Goal: Find specific page/section: Find specific page/section

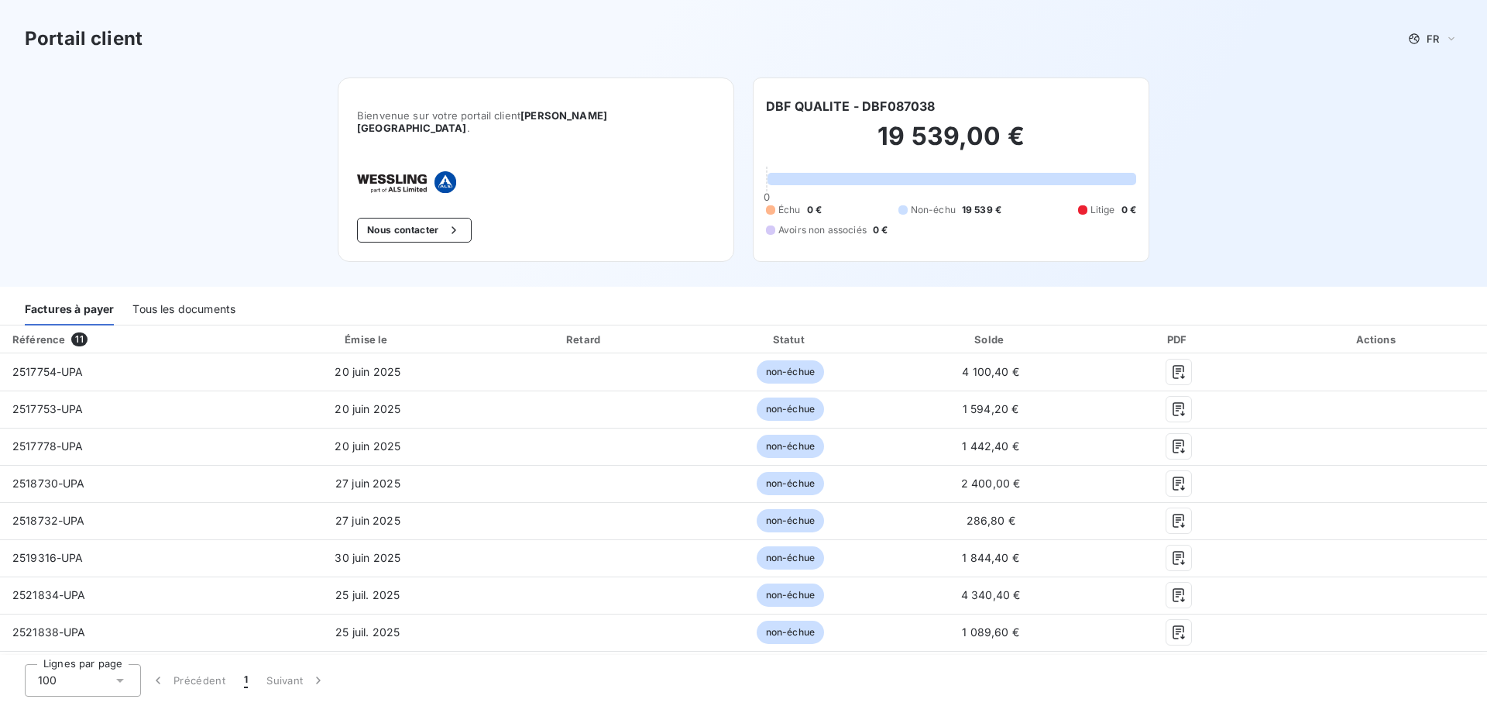
click at [177, 297] on div "Tous les documents" at bounding box center [183, 309] width 103 height 33
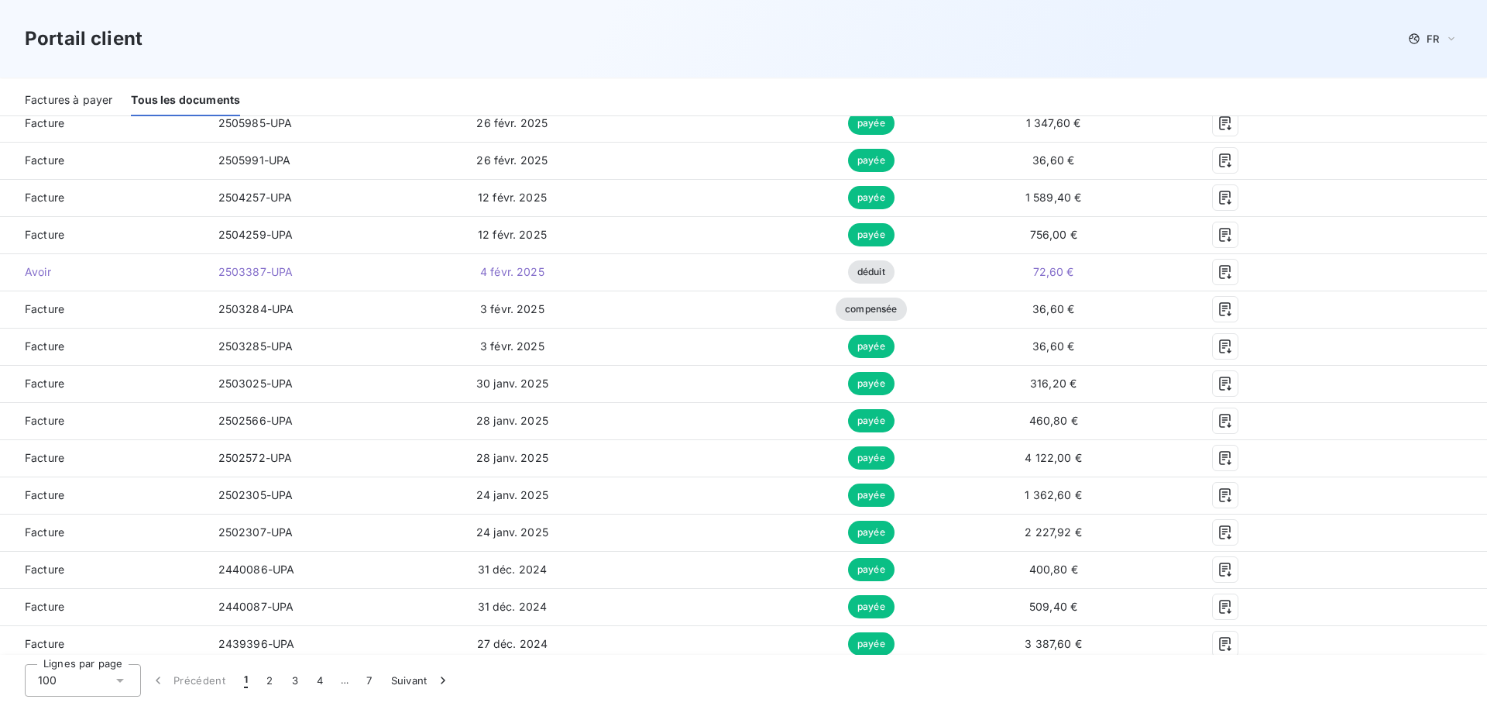
scroll to position [1549, 0]
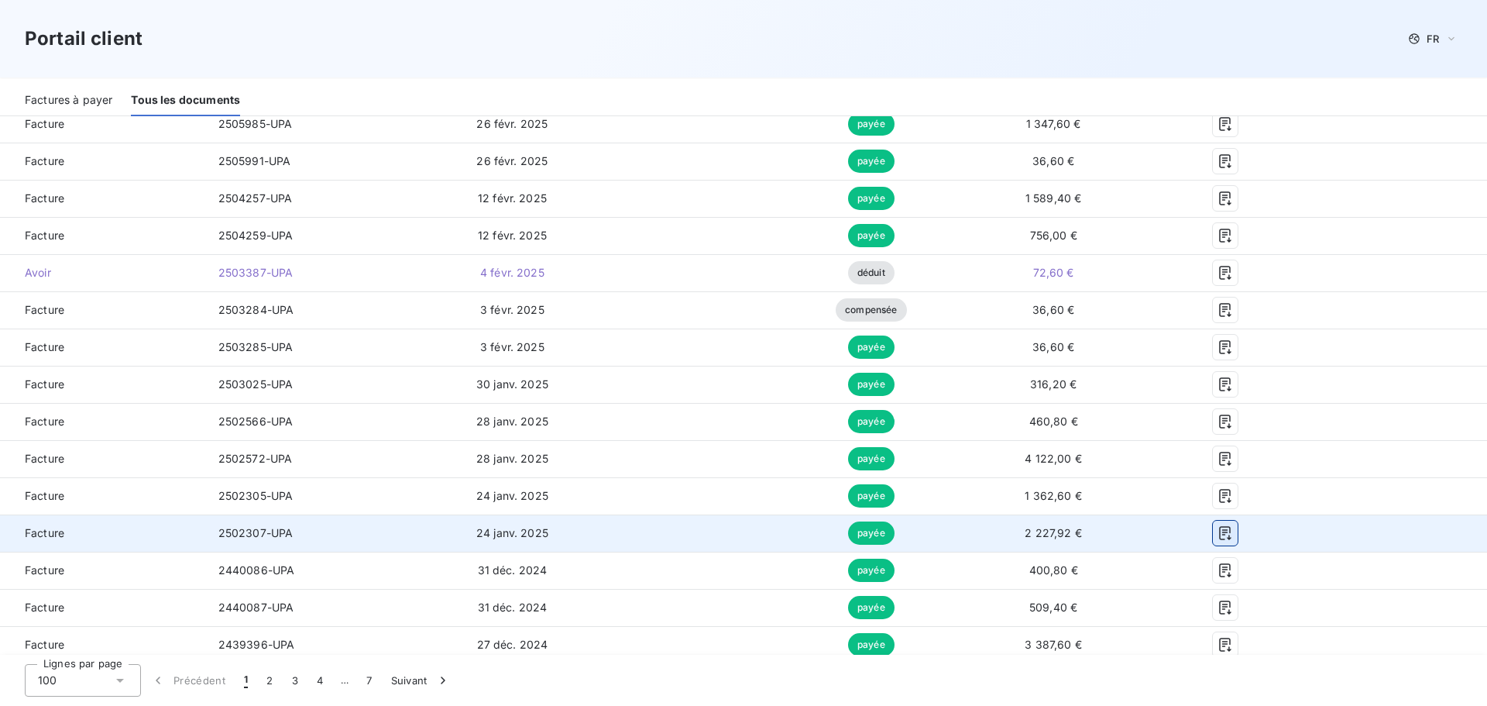
click at [1218, 525] on icon "button" at bounding box center [1225, 532] width 15 height 15
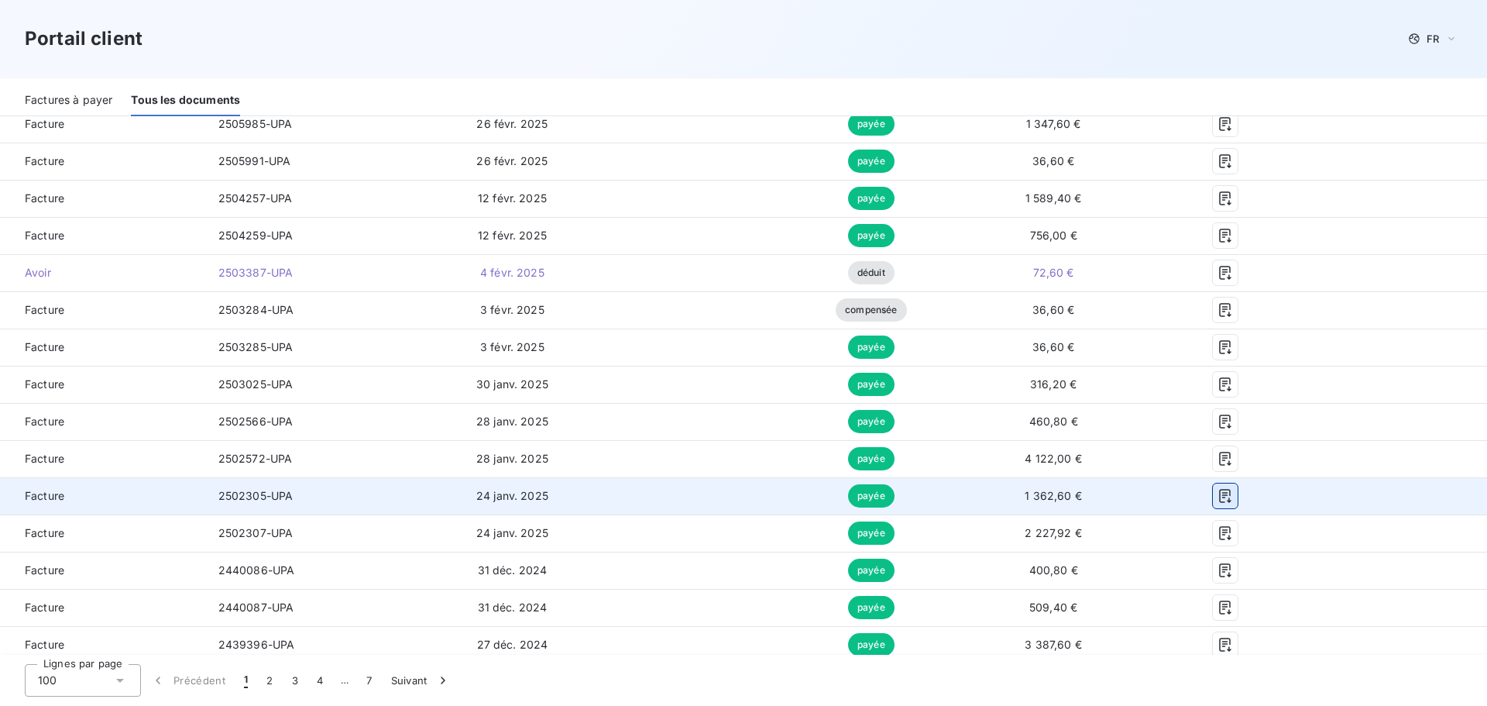
click at [1218, 488] on icon "button" at bounding box center [1225, 495] width 15 height 15
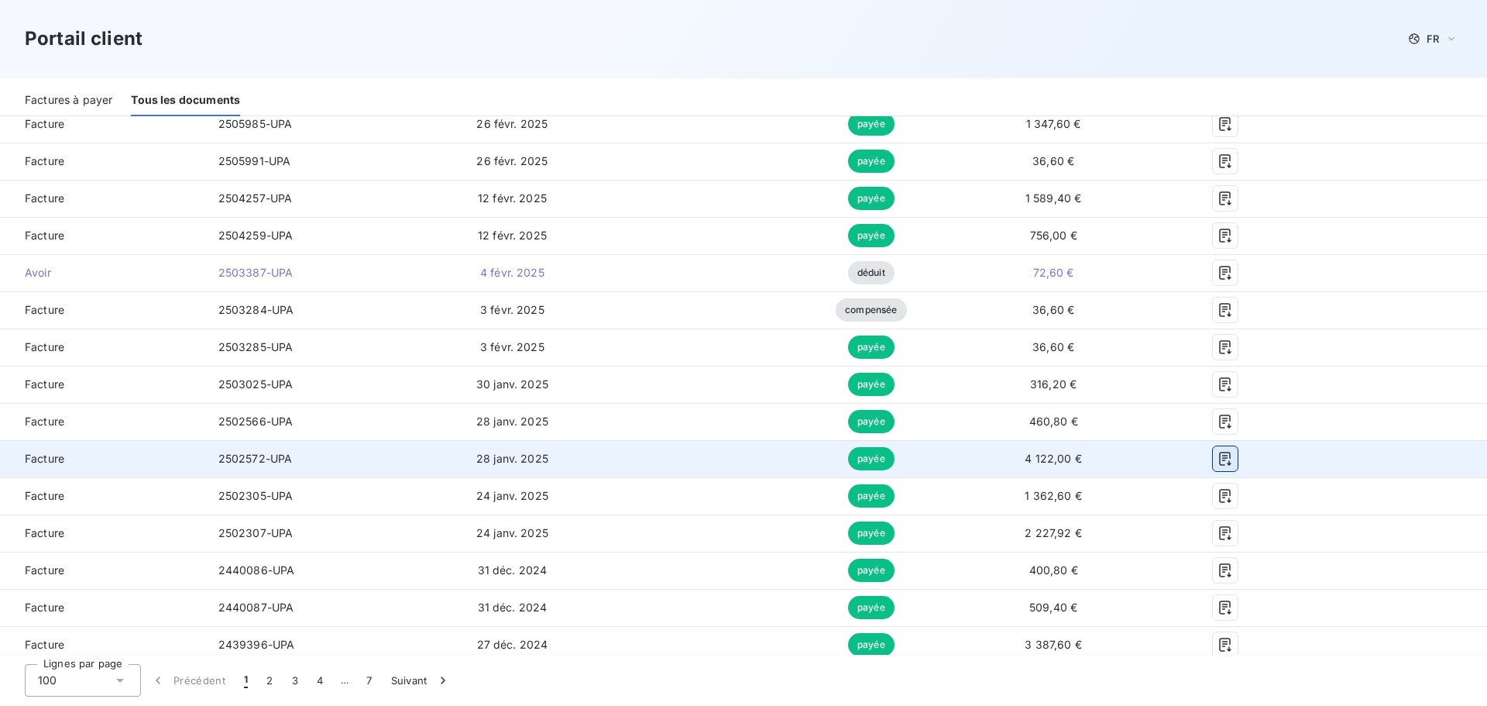
click at [1219, 452] on icon "button" at bounding box center [1225, 459] width 12 height 14
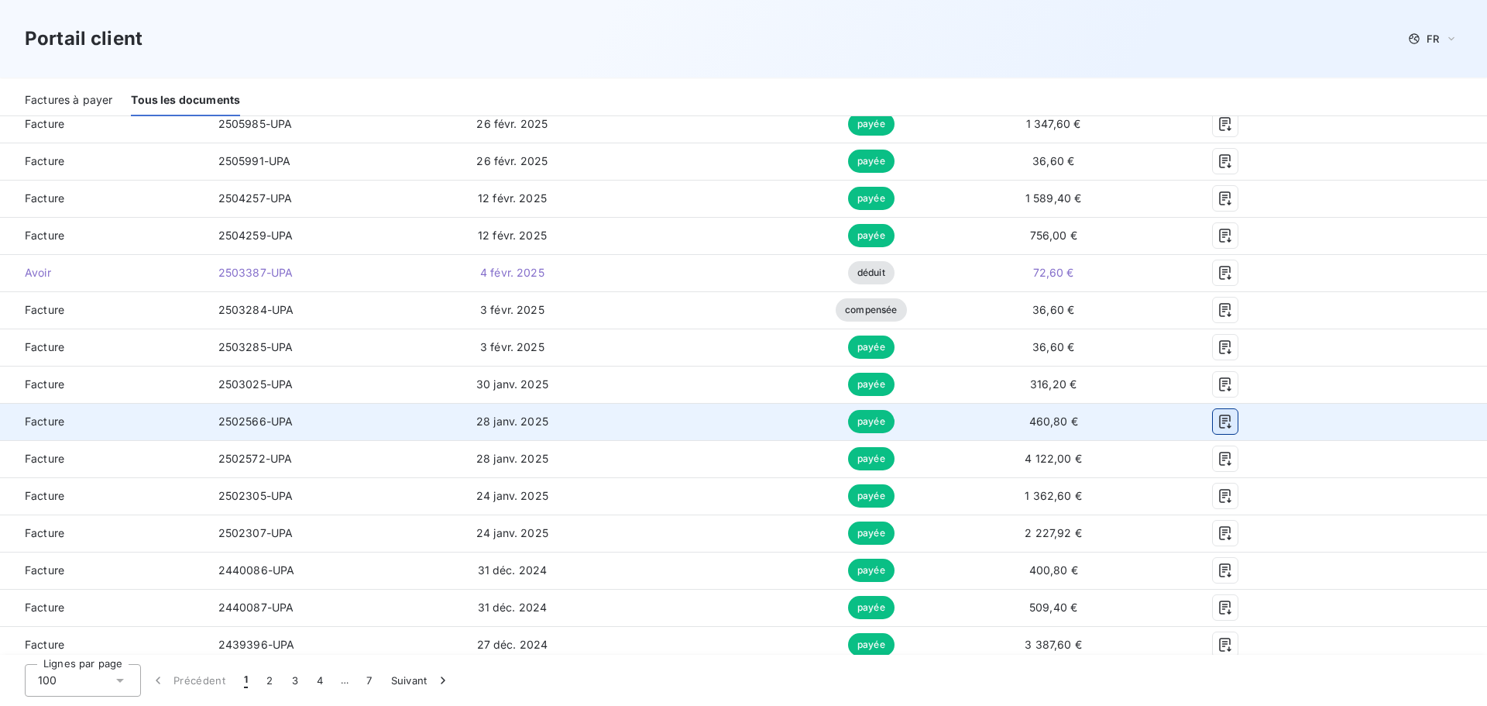
click at [1219, 414] on icon "button" at bounding box center [1225, 421] width 15 height 15
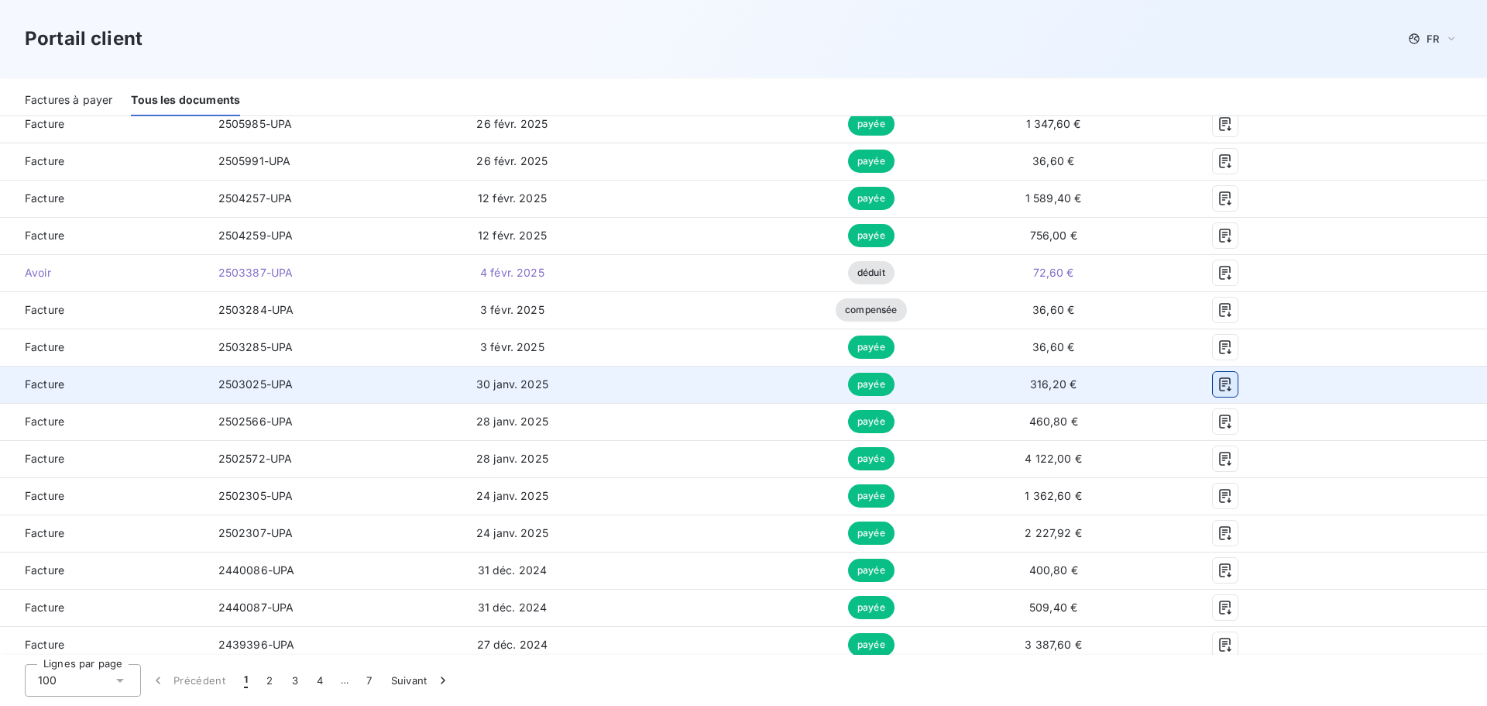
click at [1221, 377] on icon "button" at bounding box center [1225, 384] width 15 height 15
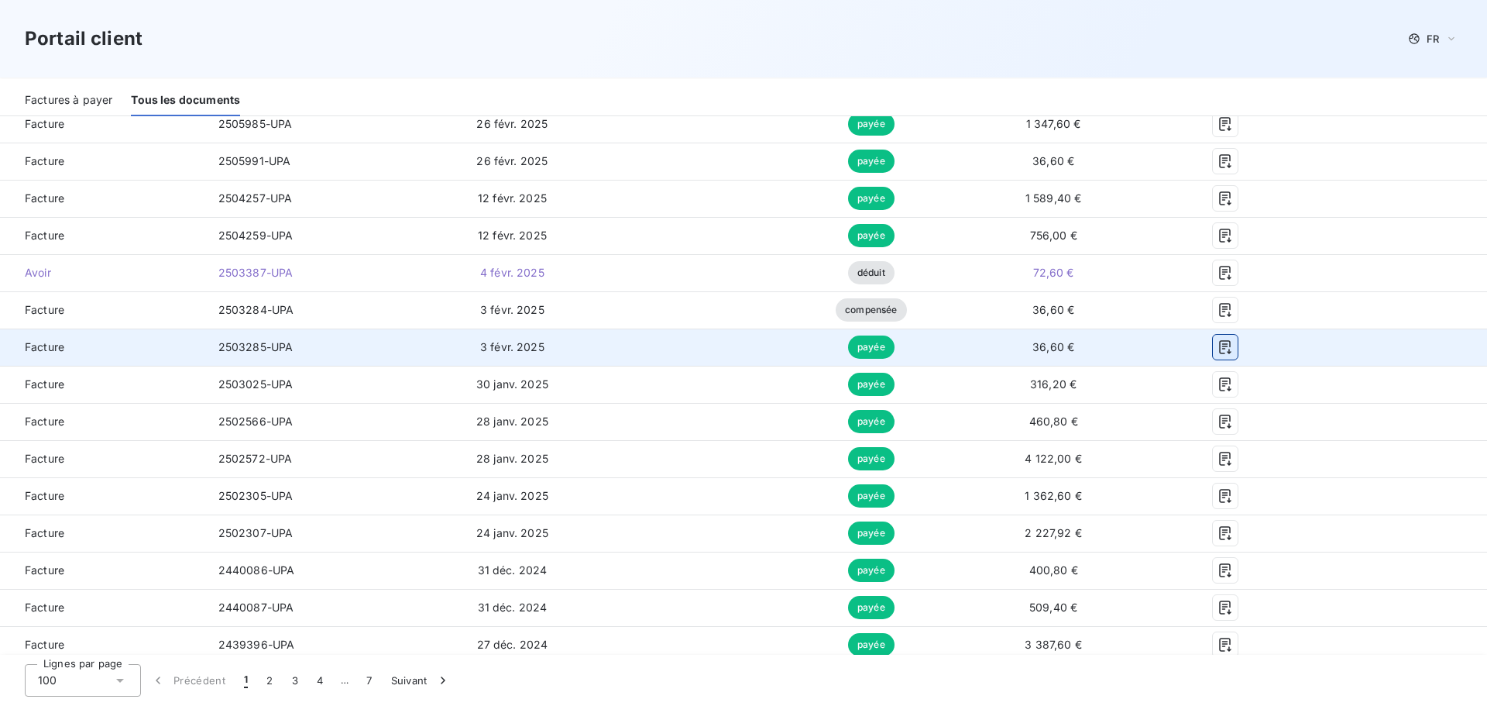
click at [1219, 340] on icon "button" at bounding box center [1225, 347] width 12 height 14
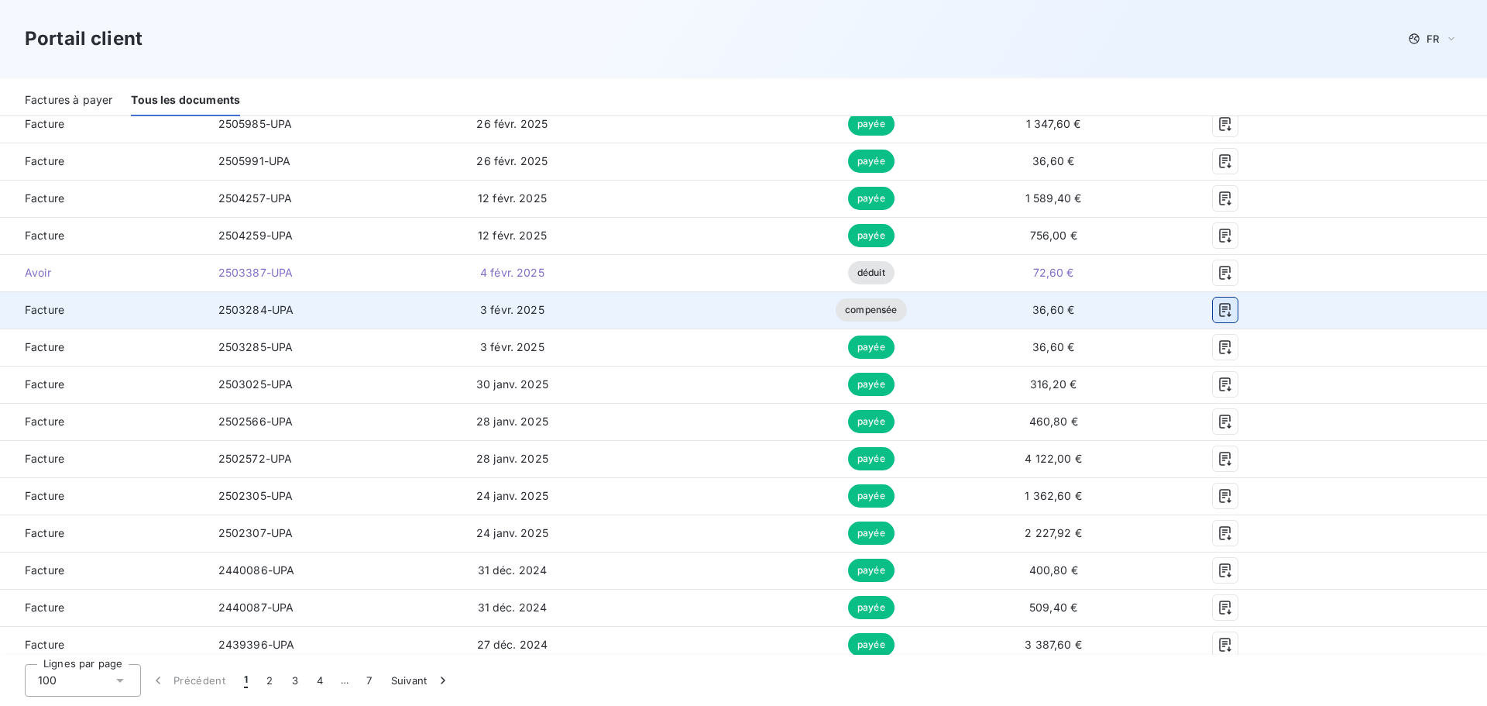
click at [1218, 302] on icon "button" at bounding box center [1225, 309] width 15 height 15
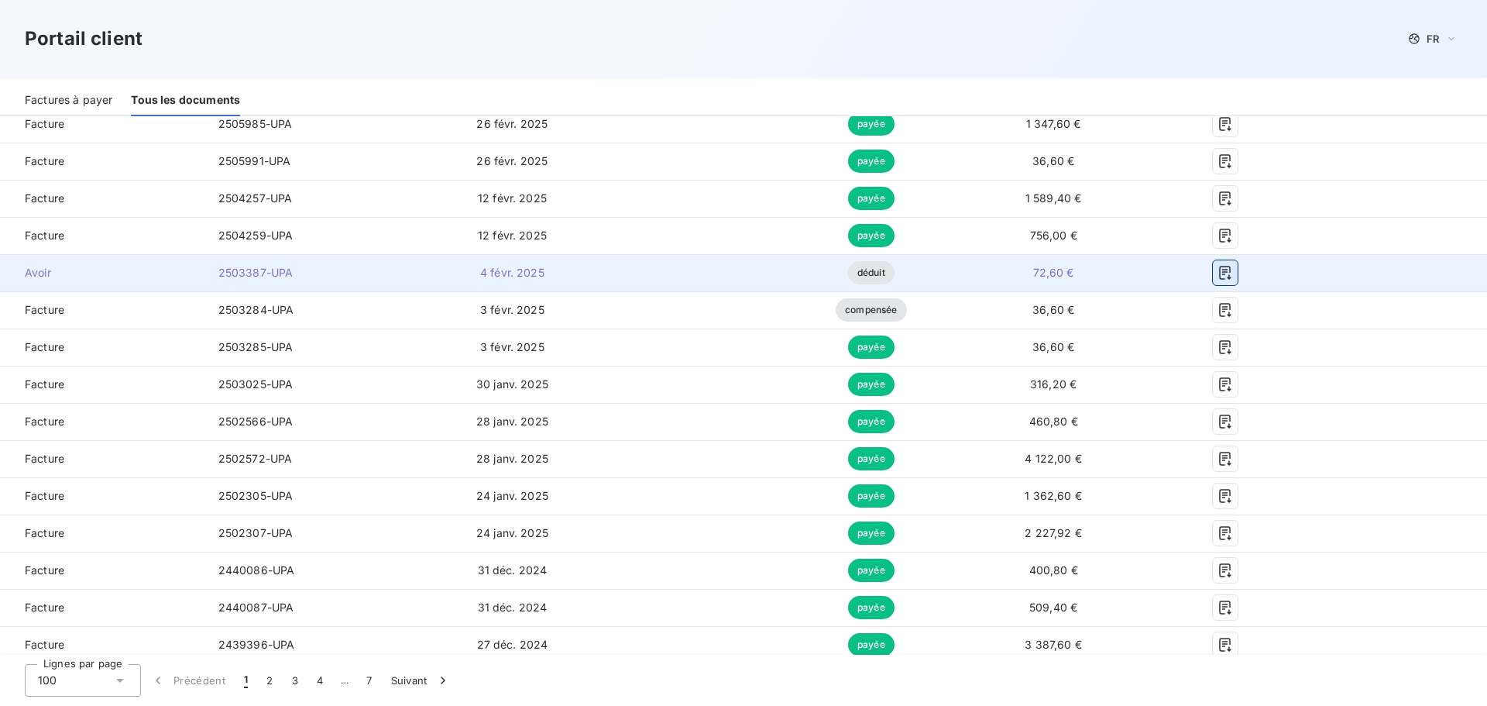
click at [1219, 266] on icon "button" at bounding box center [1225, 273] width 12 height 14
click at [1218, 265] on icon "button" at bounding box center [1225, 272] width 15 height 15
click at [1220, 266] on icon "button" at bounding box center [1225, 273] width 12 height 14
click at [1218, 265] on icon "button" at bounding box center [1225, 272] width 15 height 15
click at [1219, 265] on icon "button" at bounding box center [1225, 272] width 15 height 15
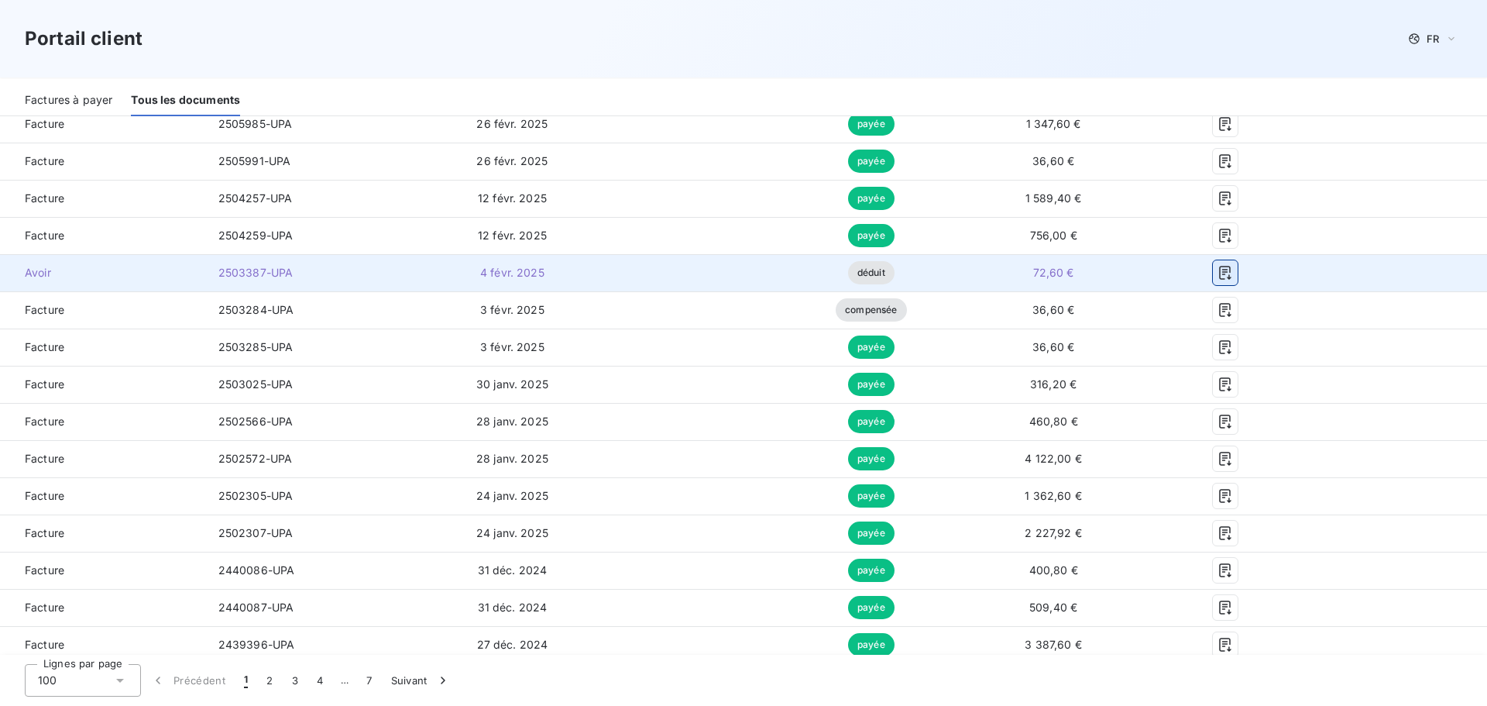
click at [1219, 265] on icon "button" at bounding box center [1225, 272] width 15 height 15
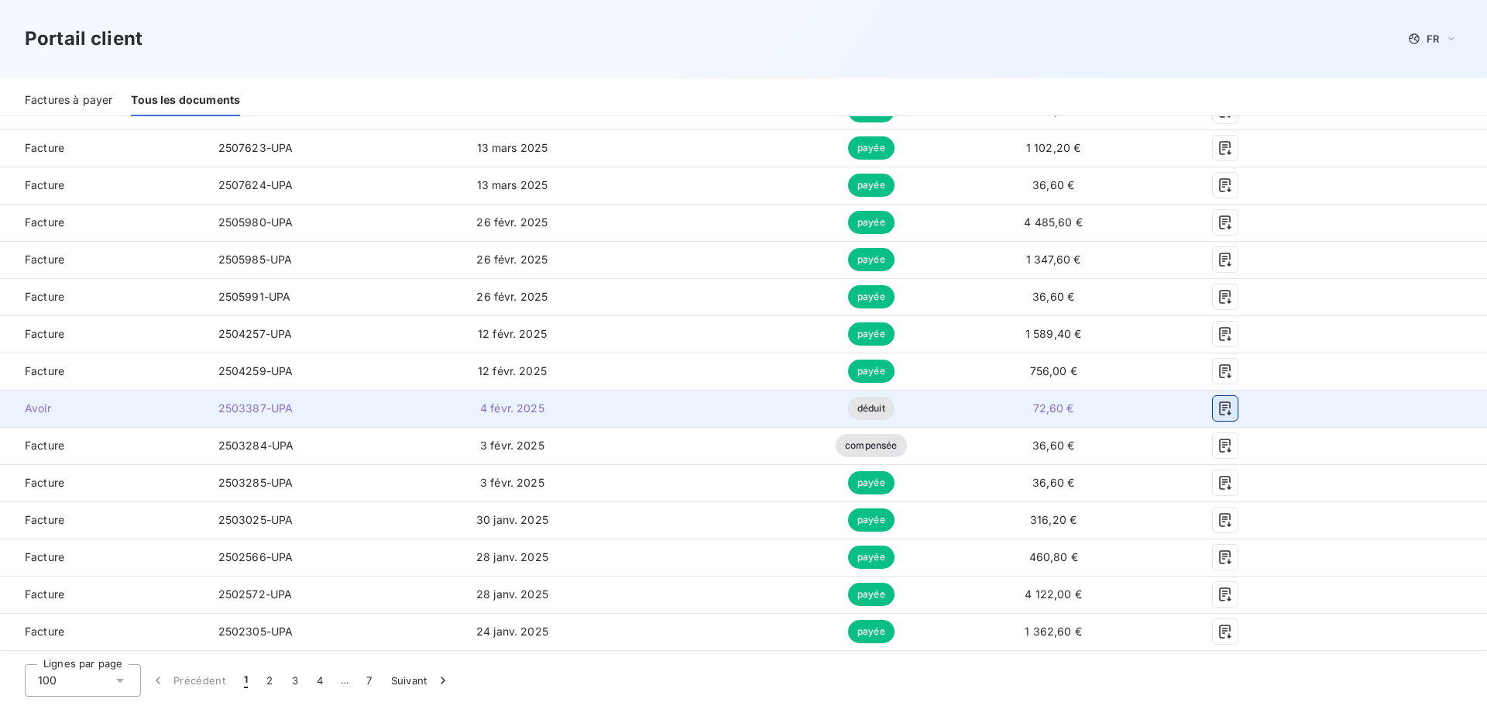
scroll to position [1395, 0]
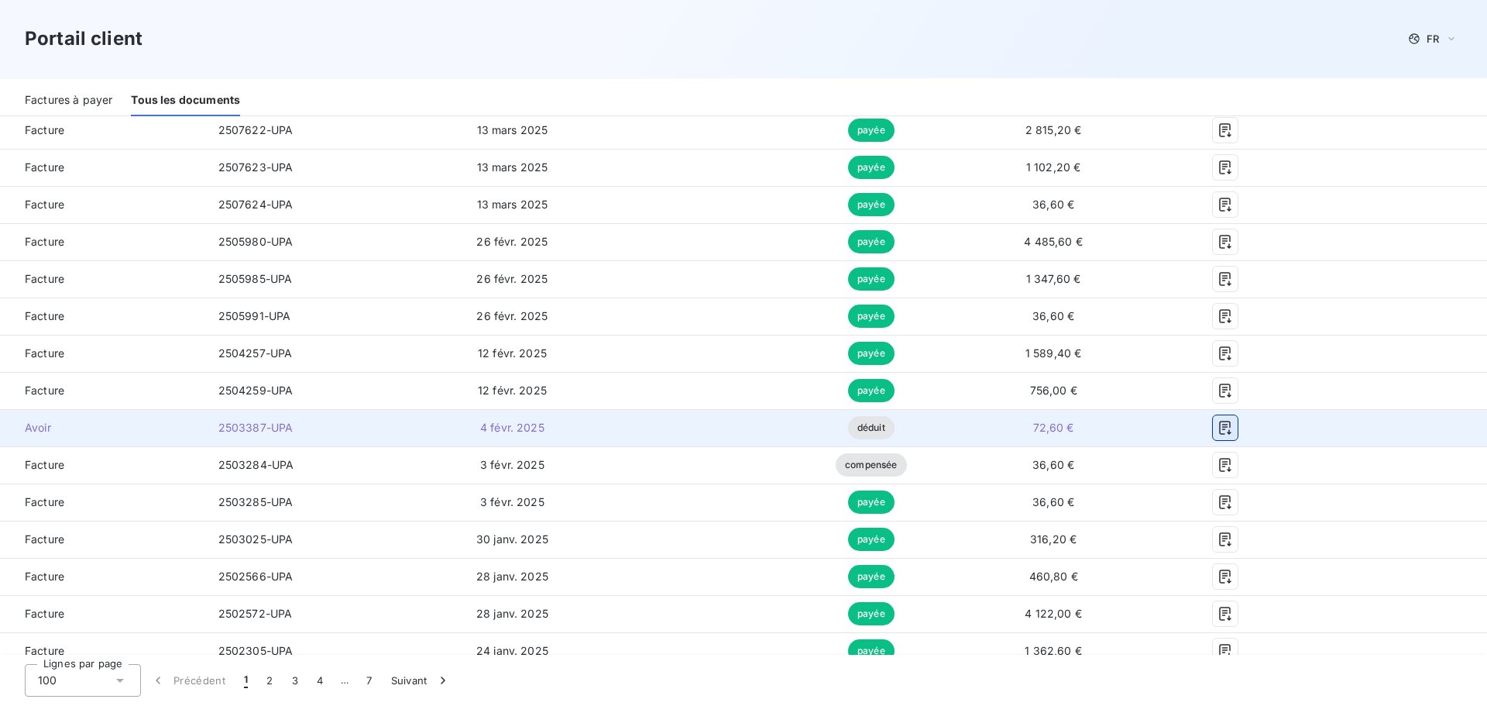
click at [1218, 420] on icon "button" at bounding box center [1225, 427] width 15 height 15
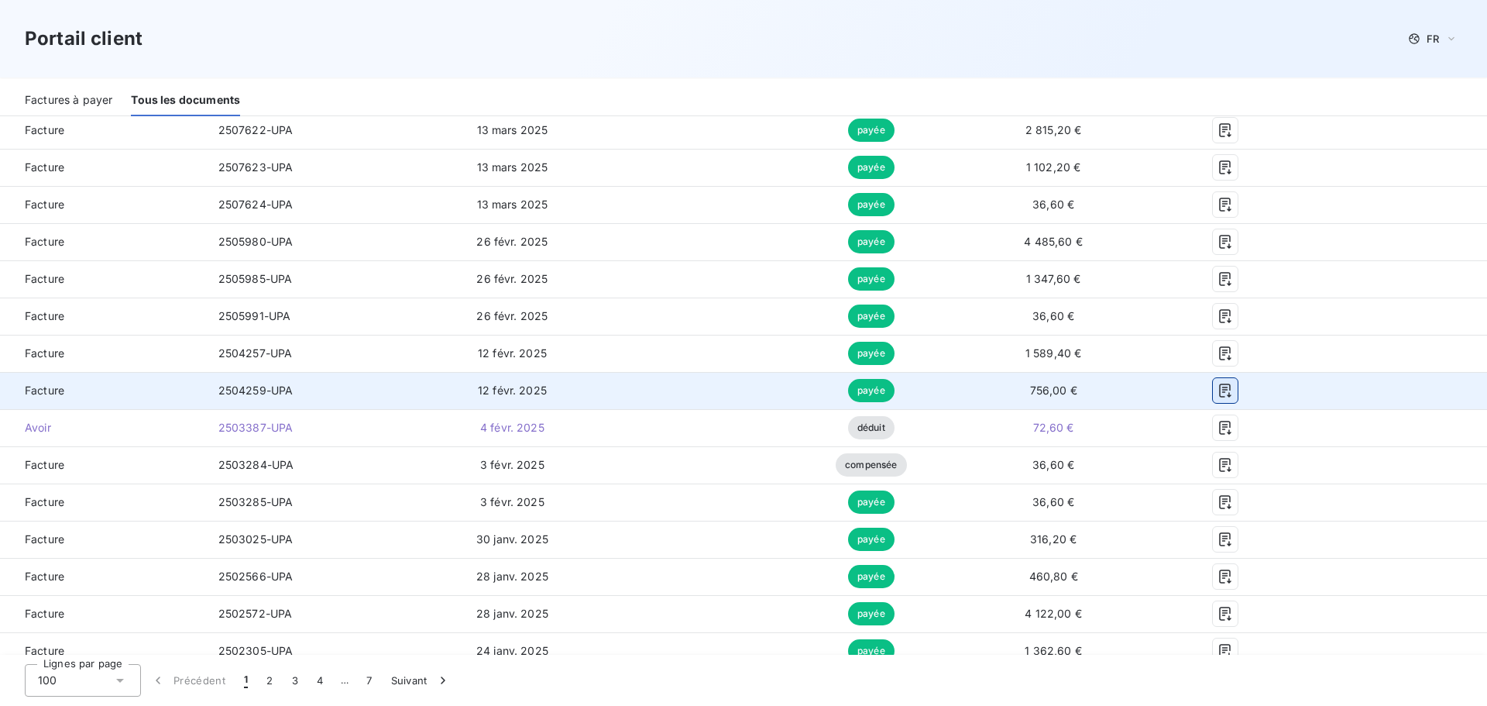
click at [1218, 383] on icon "button" at bounding box center [1225, 390] width 15 height 15
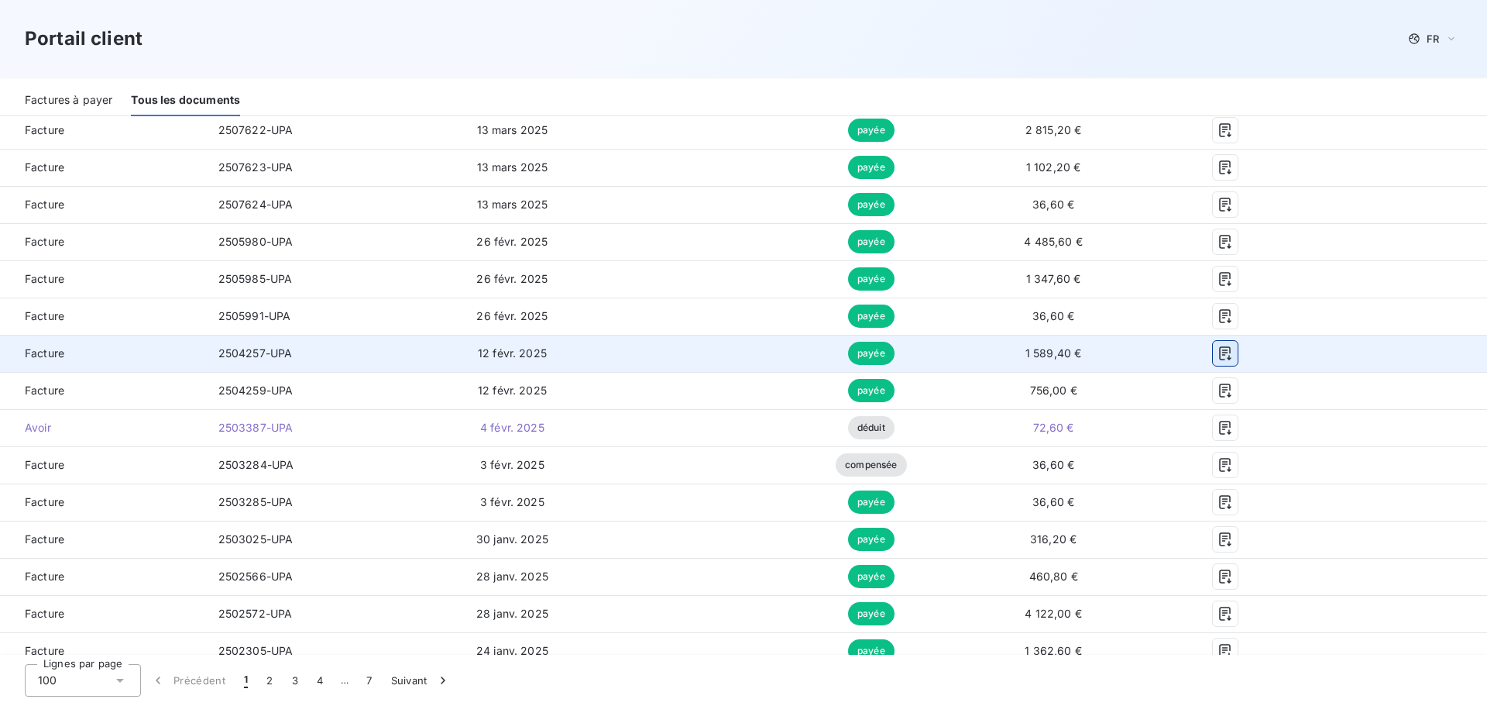
click at [1218, 346] on icon "button" at bounding box center [1225, 353] width 15 height 15
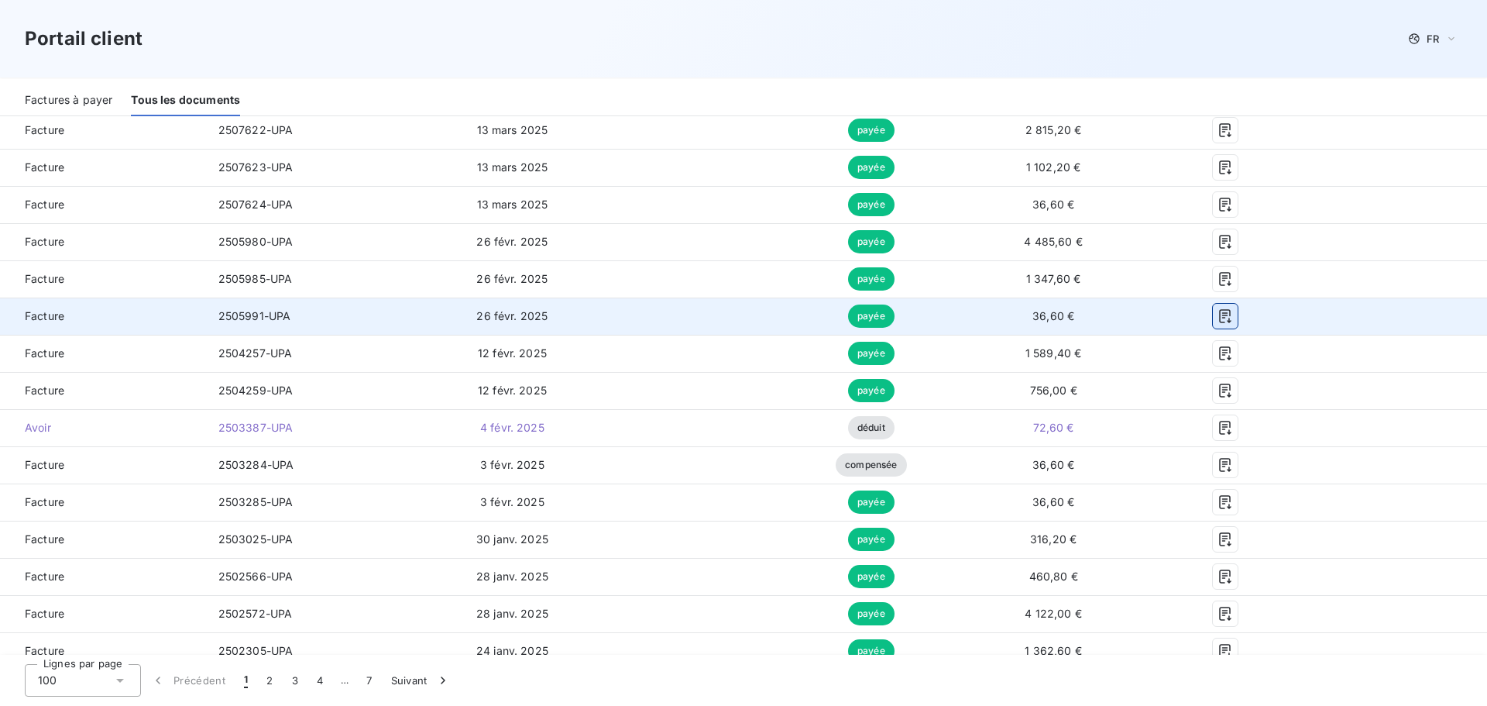
click at [1219, 308] on icon "button" at bounding box center [1225, 315] width 15 height 15
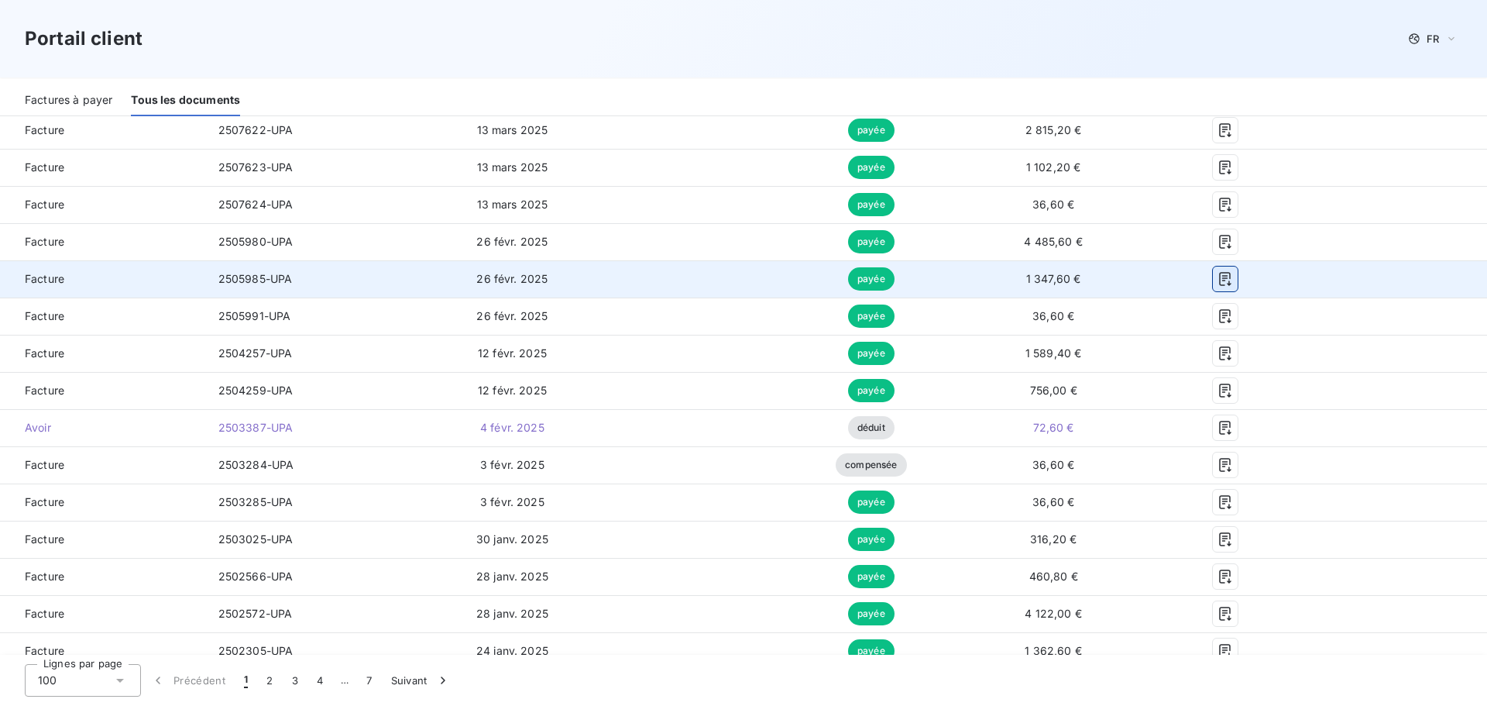
click at [1218, 271] on icon "button" at bounding box center [1225, 278] width 15 height 15
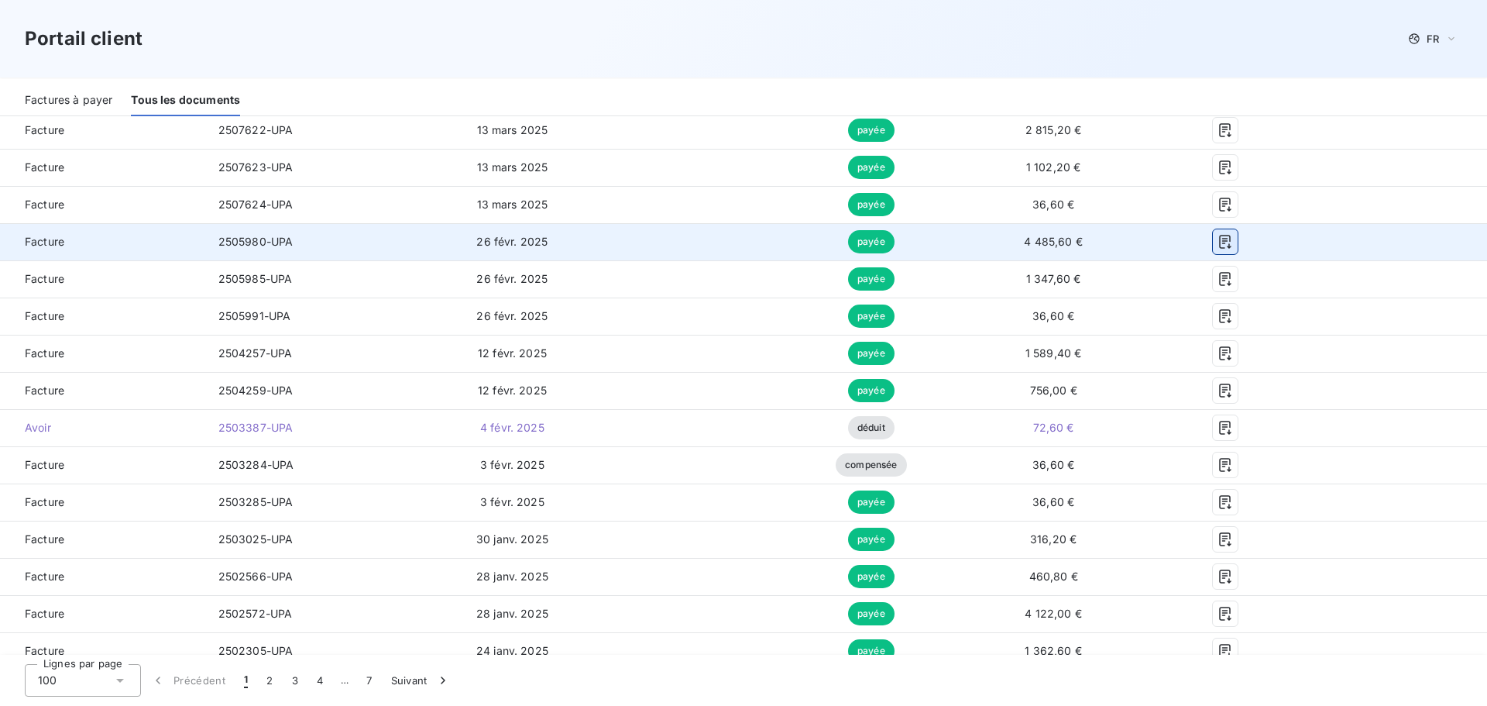
click at [1219, 234] on icon "button" at bounding box center [1225, 241] width 15 height 15
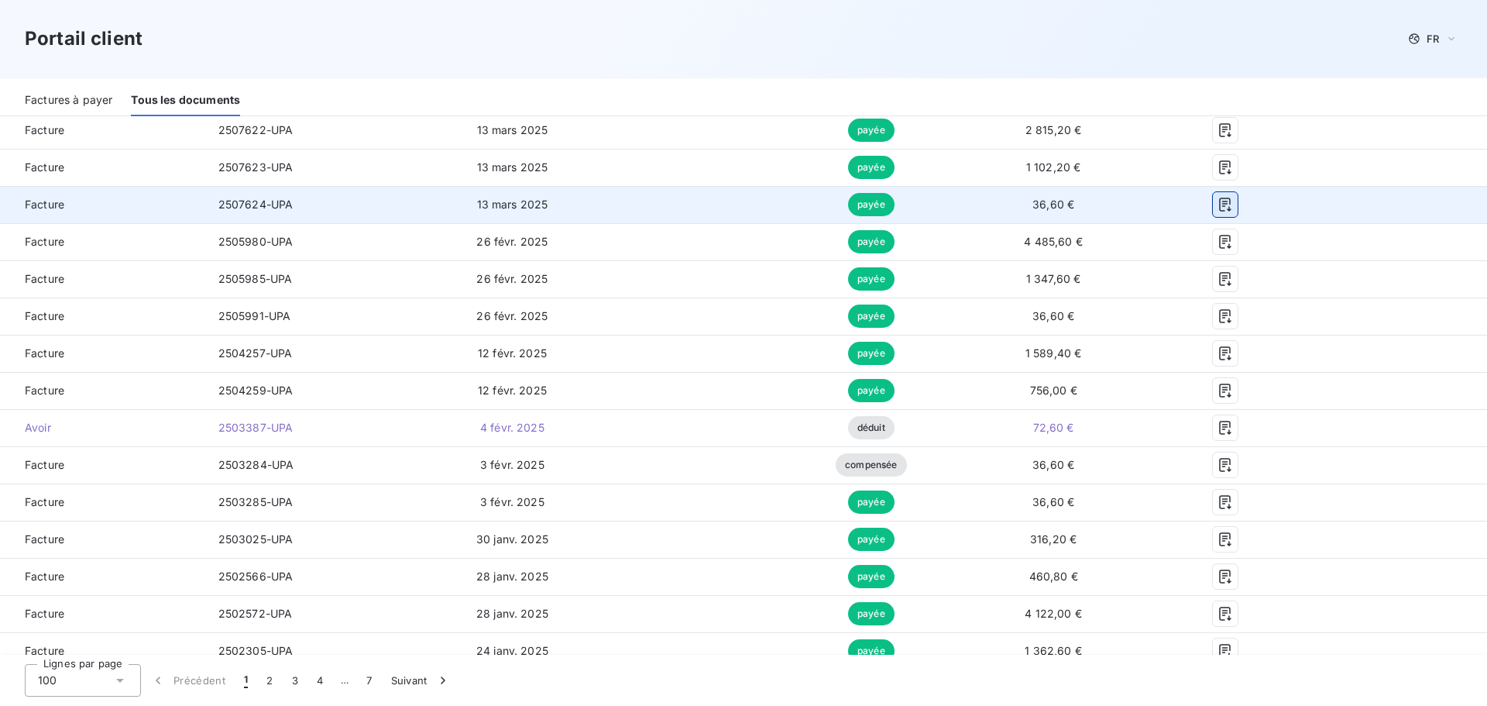
click at [1219, 197] on icon "button" at bounding box center [1225, 204] width 15 height 15
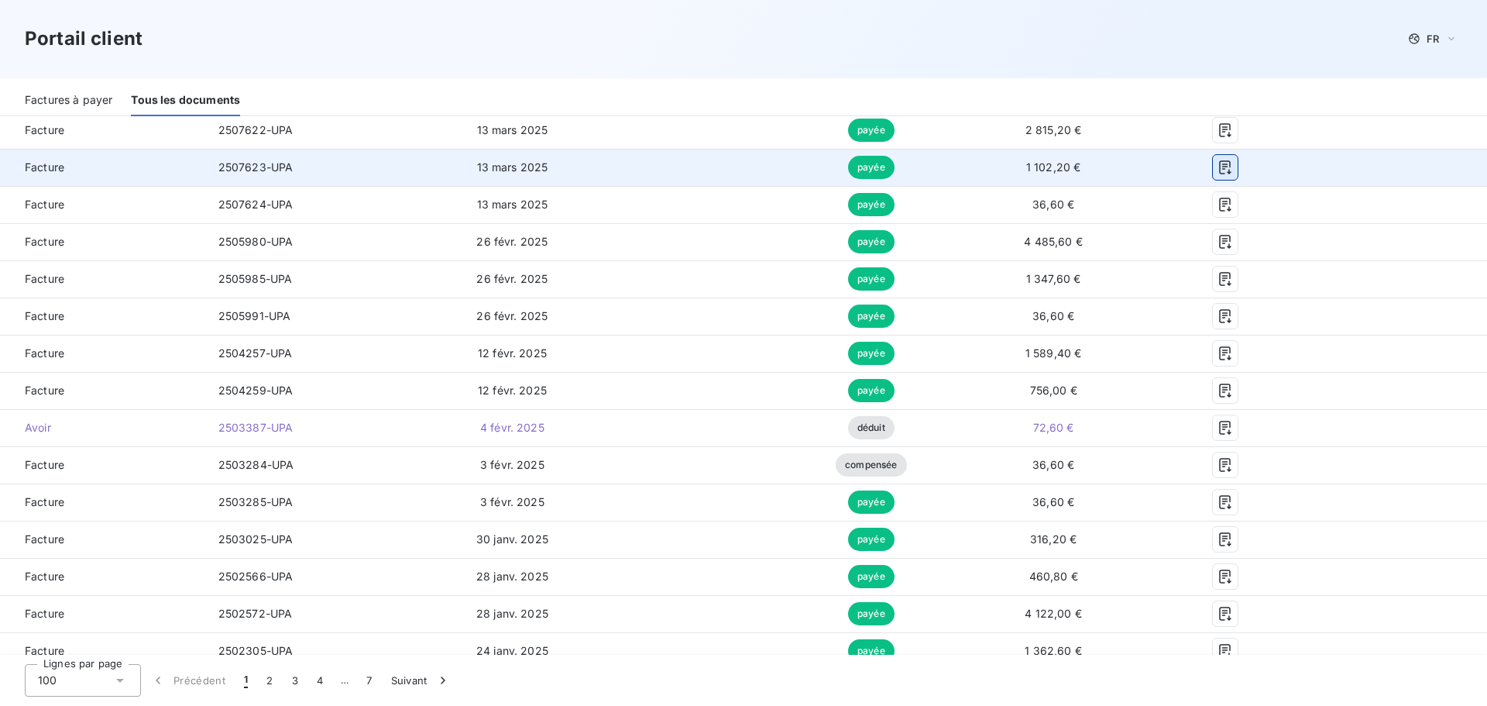
click at [1218, 160] on icon "button" at bounding box center [1225, 167] width 15 height 15
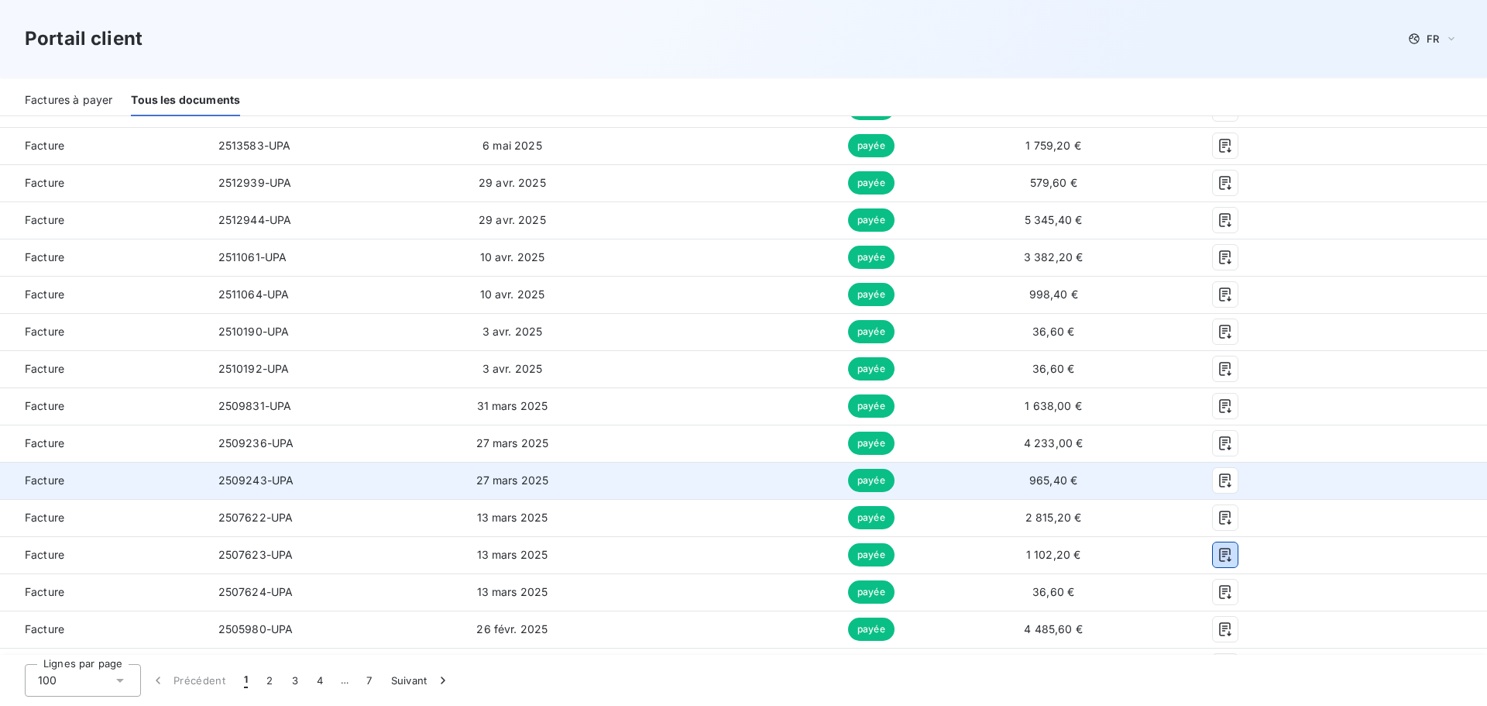
scroll to position [930, 0]
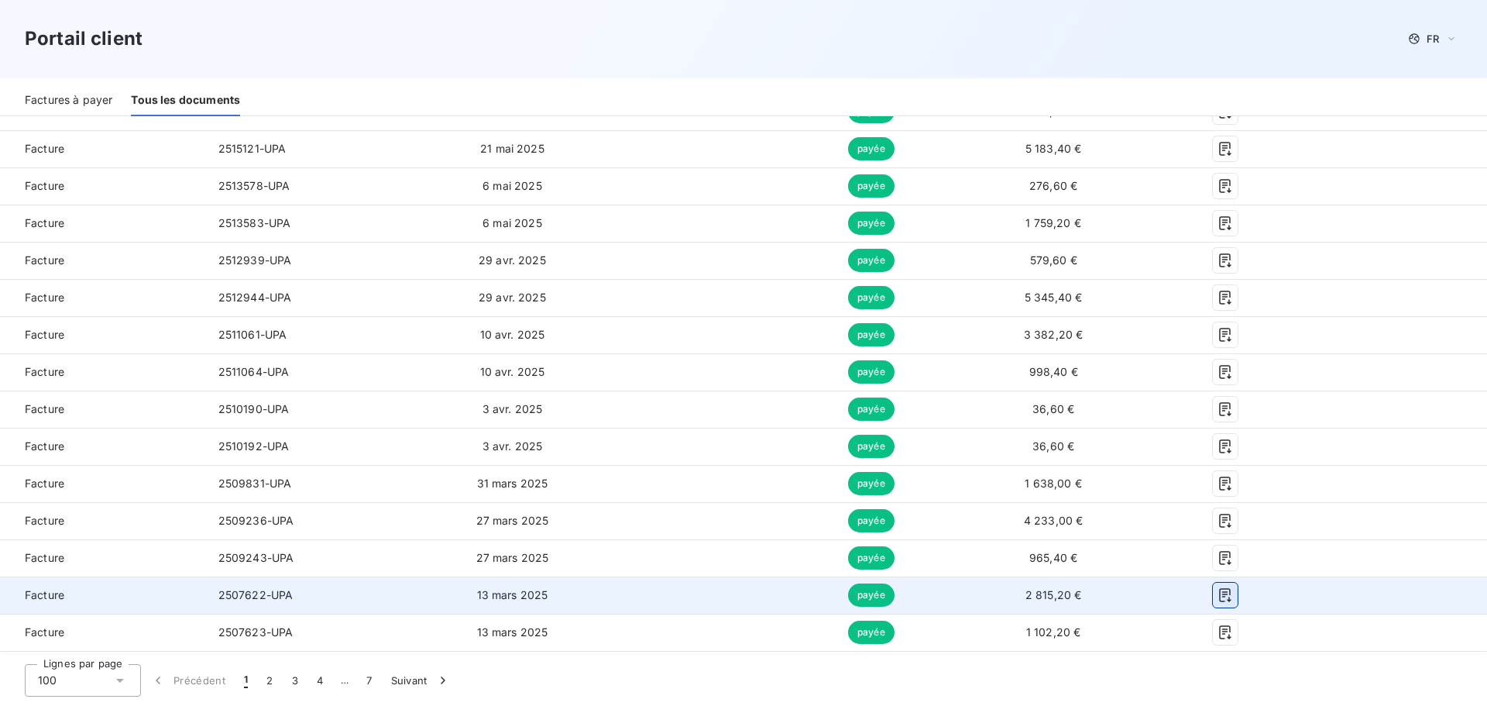
click at [1219, 587] on icon "button" at bounding box center [1225, 594] width 15 height 15
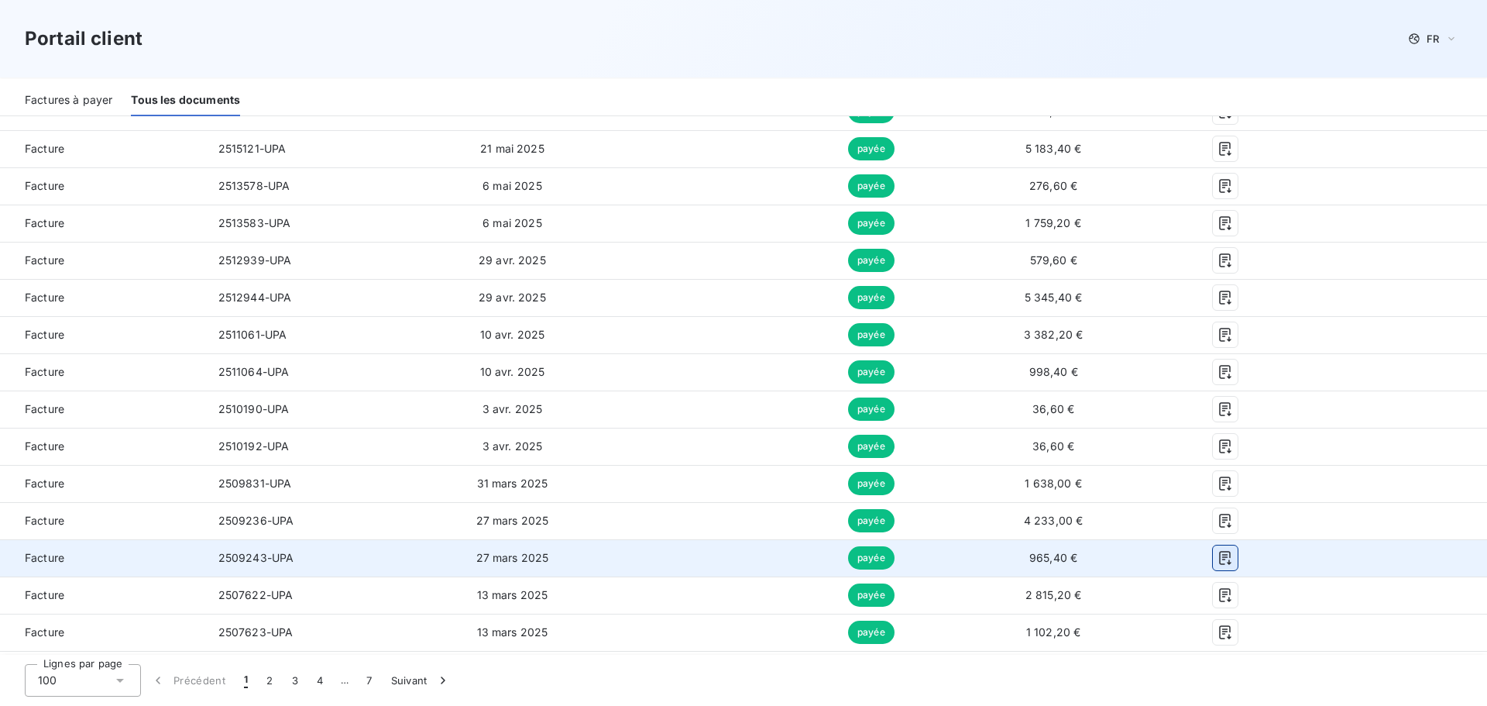
click at [1219, 550] on icon "button" at bounding box center [1225, 557] width 15 height 15
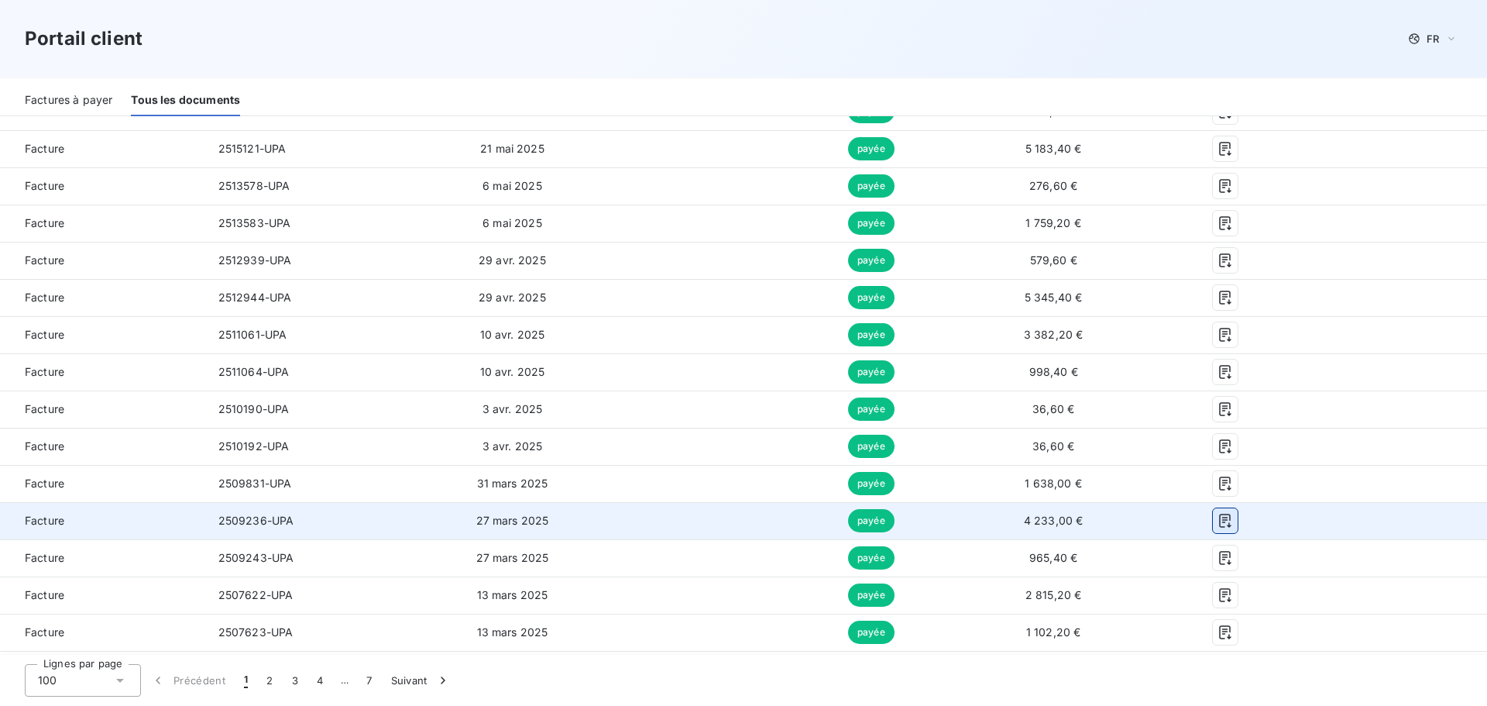
click at [1221, 513] on icon "button" at bounding box center [1225, 520] width 15 height 15
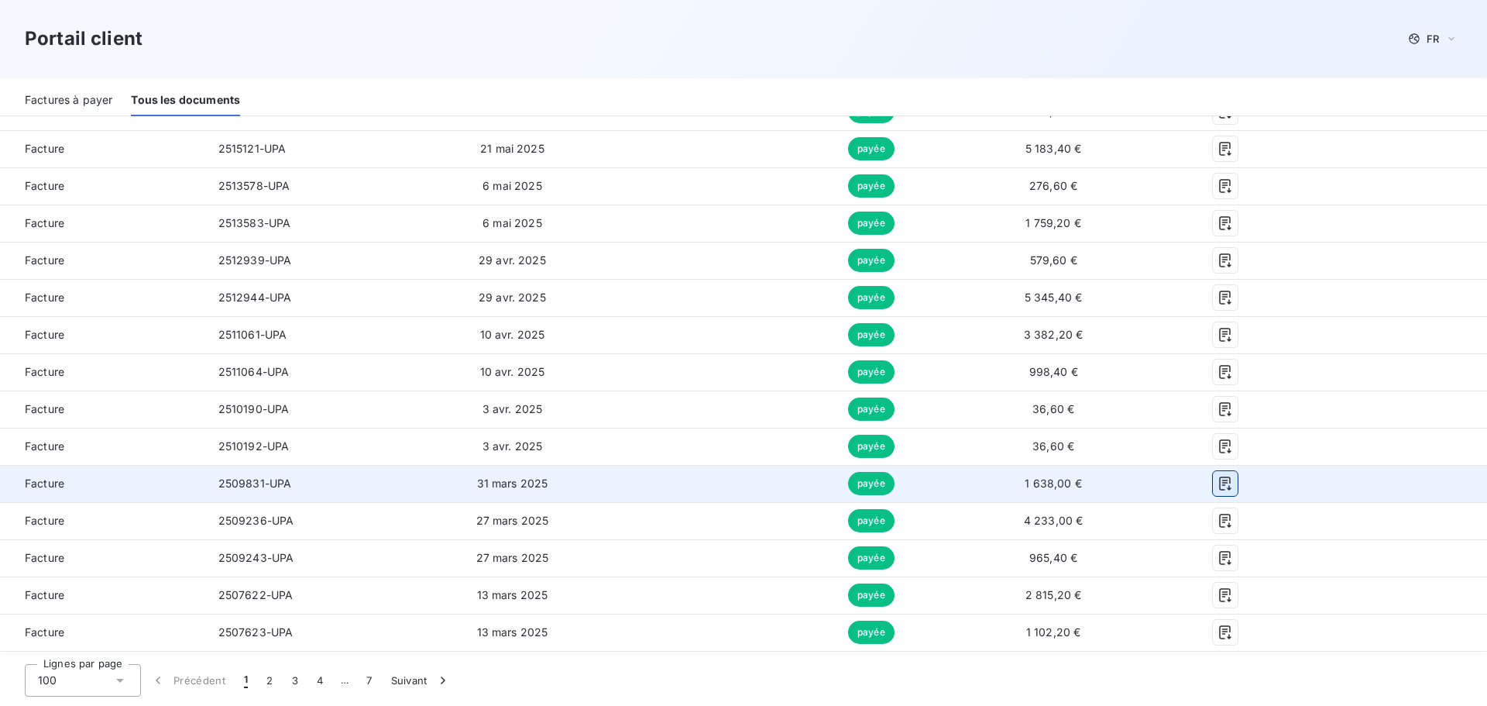
click at [1219, 476] on icon "button" at bounding box center [1225, 483] width 15 height 15
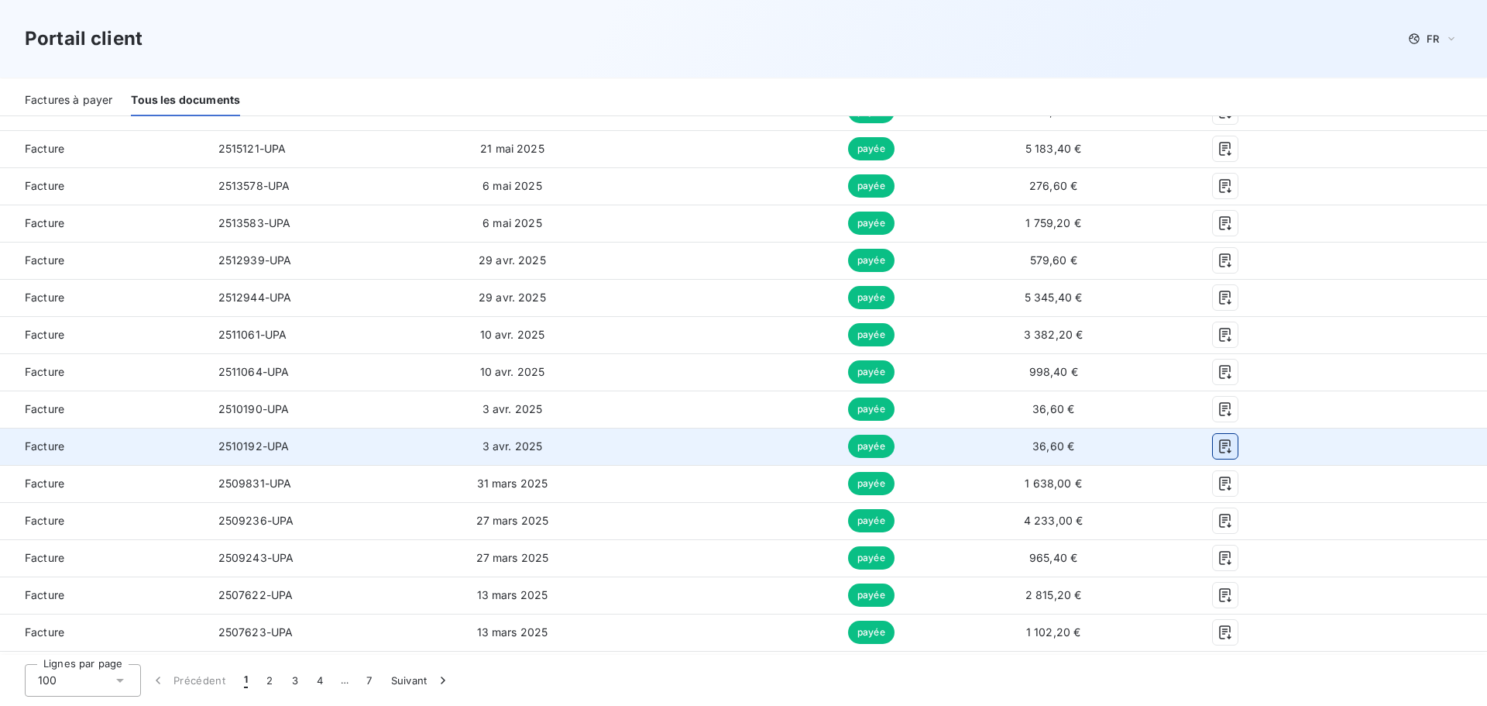
click at [1218, 439] on icon "button" at bounding box center [1225, 446] width 15 height 15
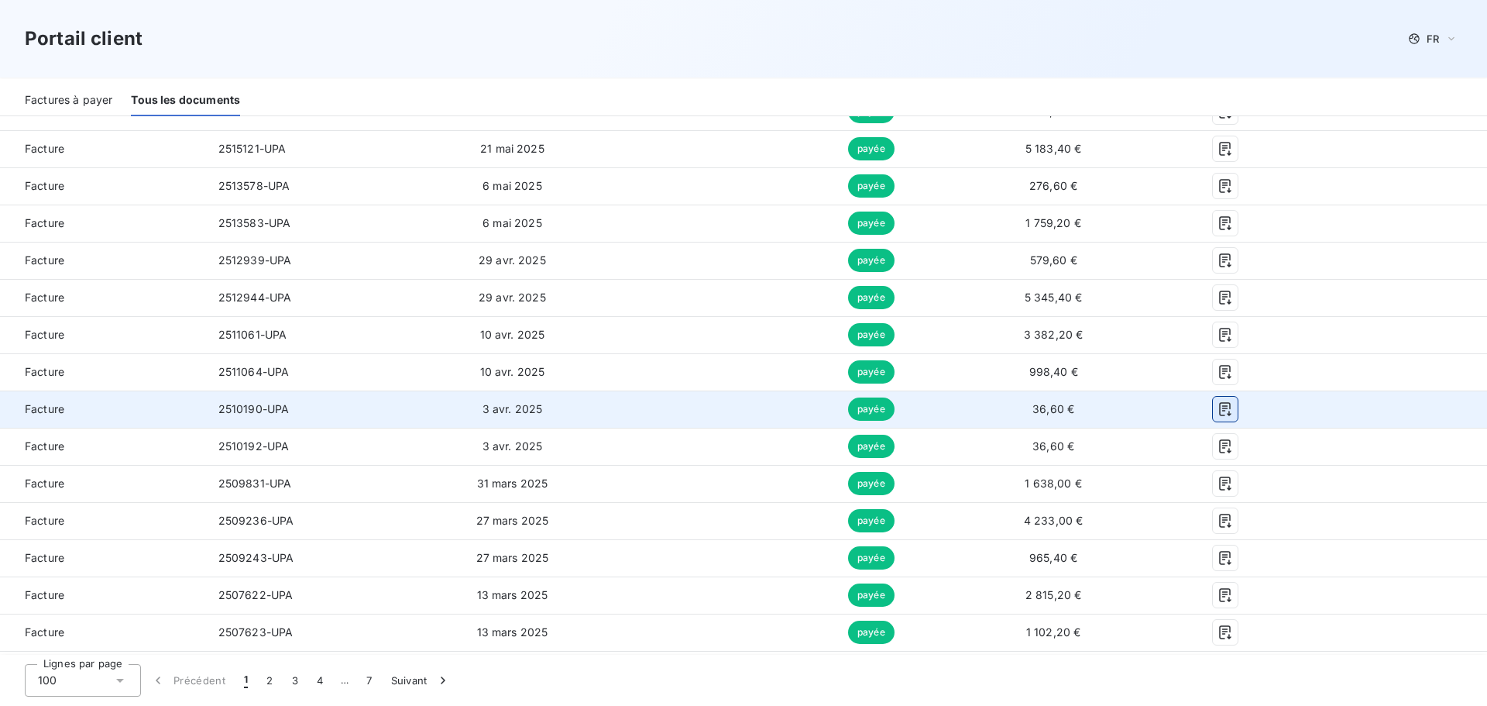
click at [1220, 402] on icon "button" at bounding box center [1225, 409] width 12 height 14
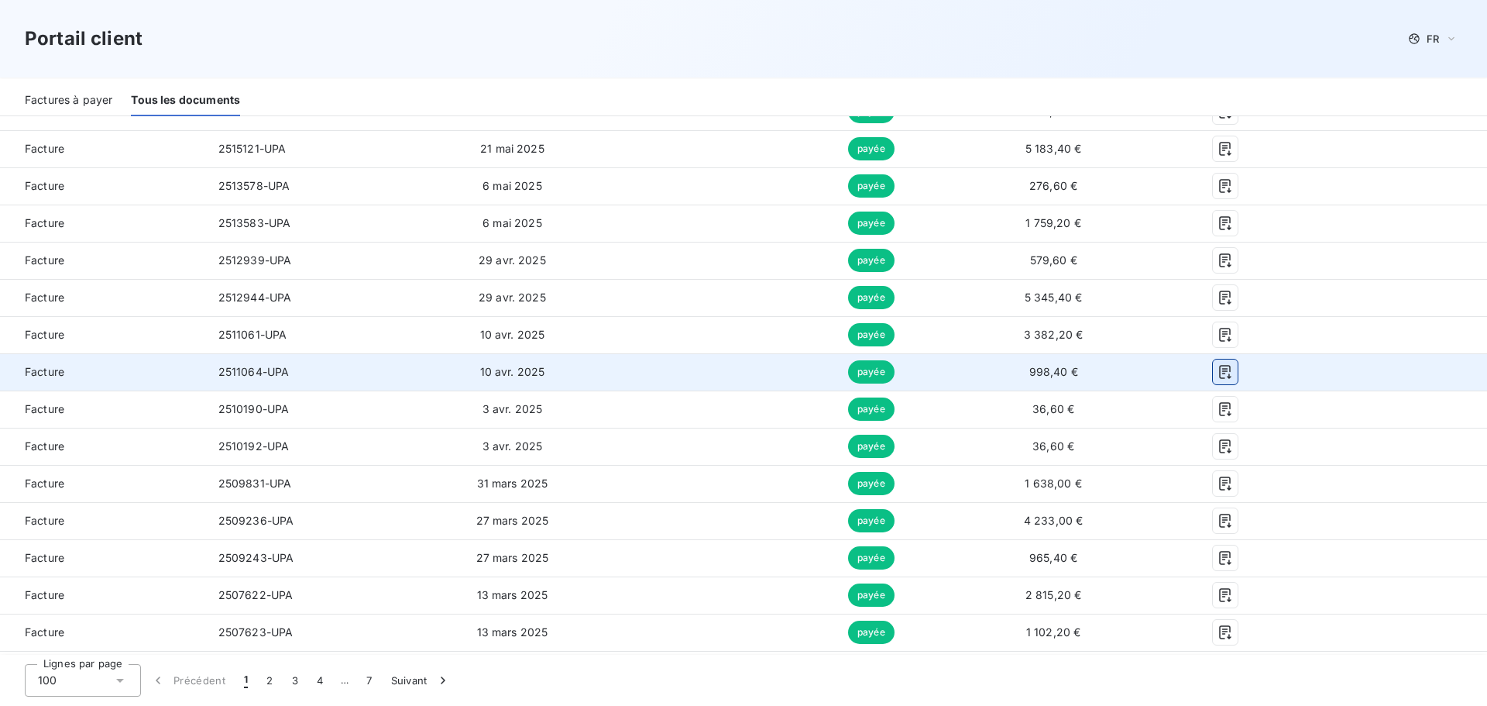
click at [1218, 364] on icon "button" at bounding box center [1225, 371] width 15 height 15
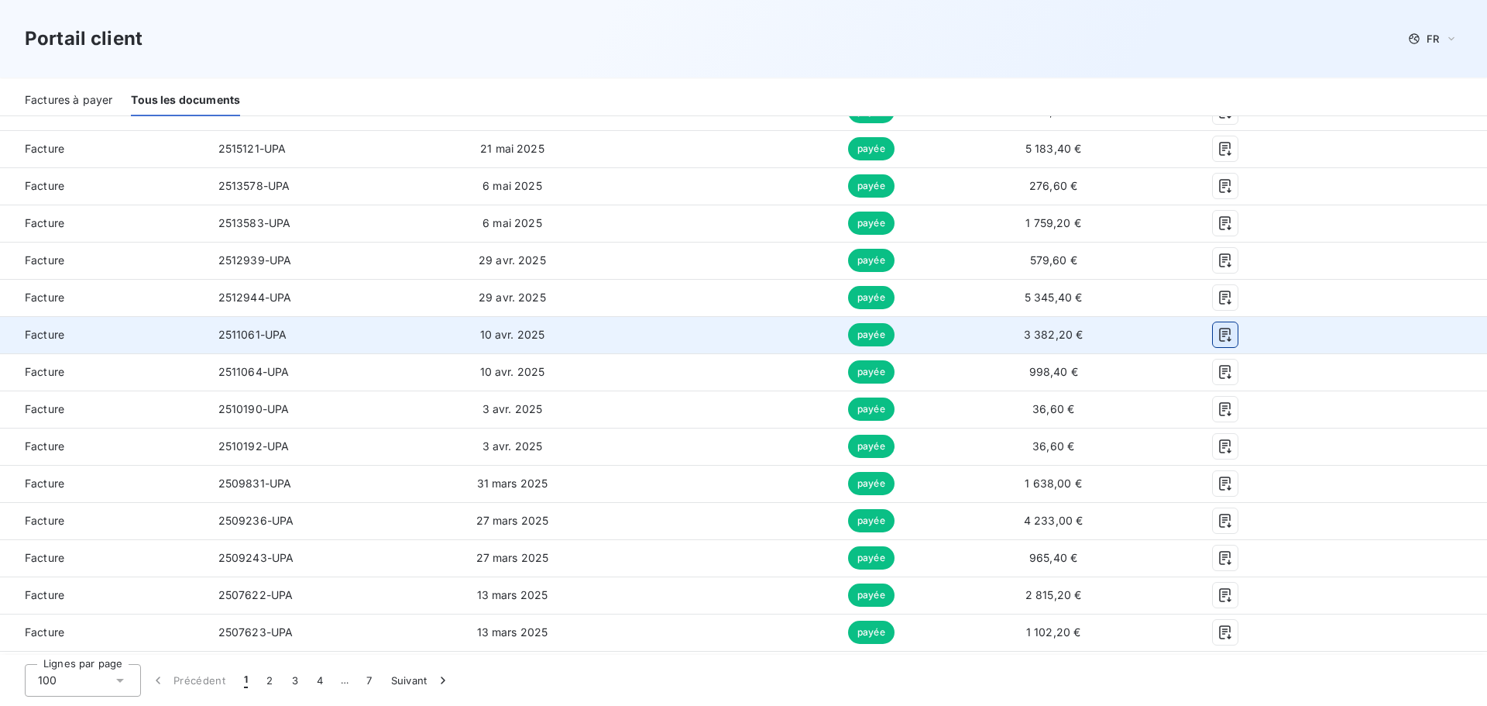
click at [1219, 327] on icon "button" at bounding box center [1225, 334] width 15 height 15
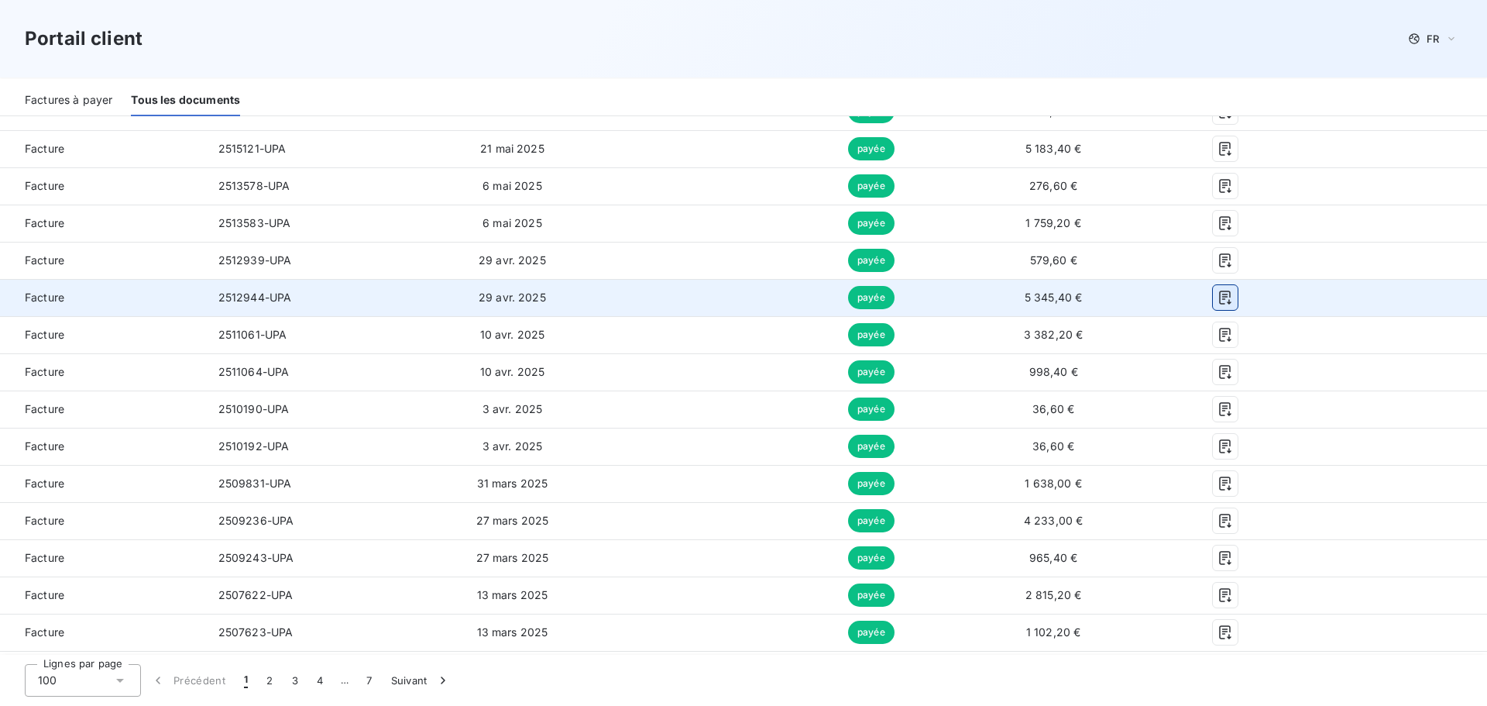
click at [1219, 290] on icon "button" at bounding box center [1225, 297] width 15 height 15
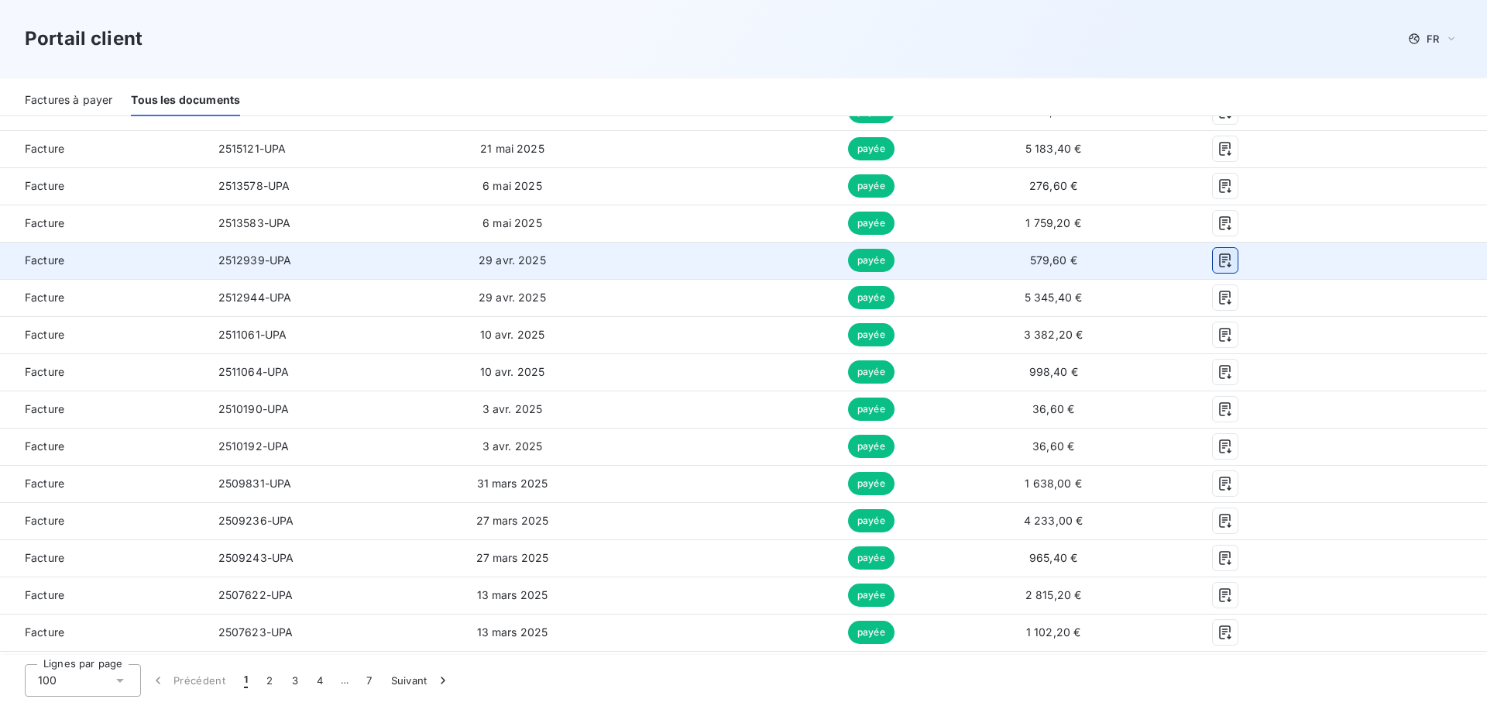
click at [1219, 253] on icon "button" at bounding box center [1225, 260] width 15 height 15
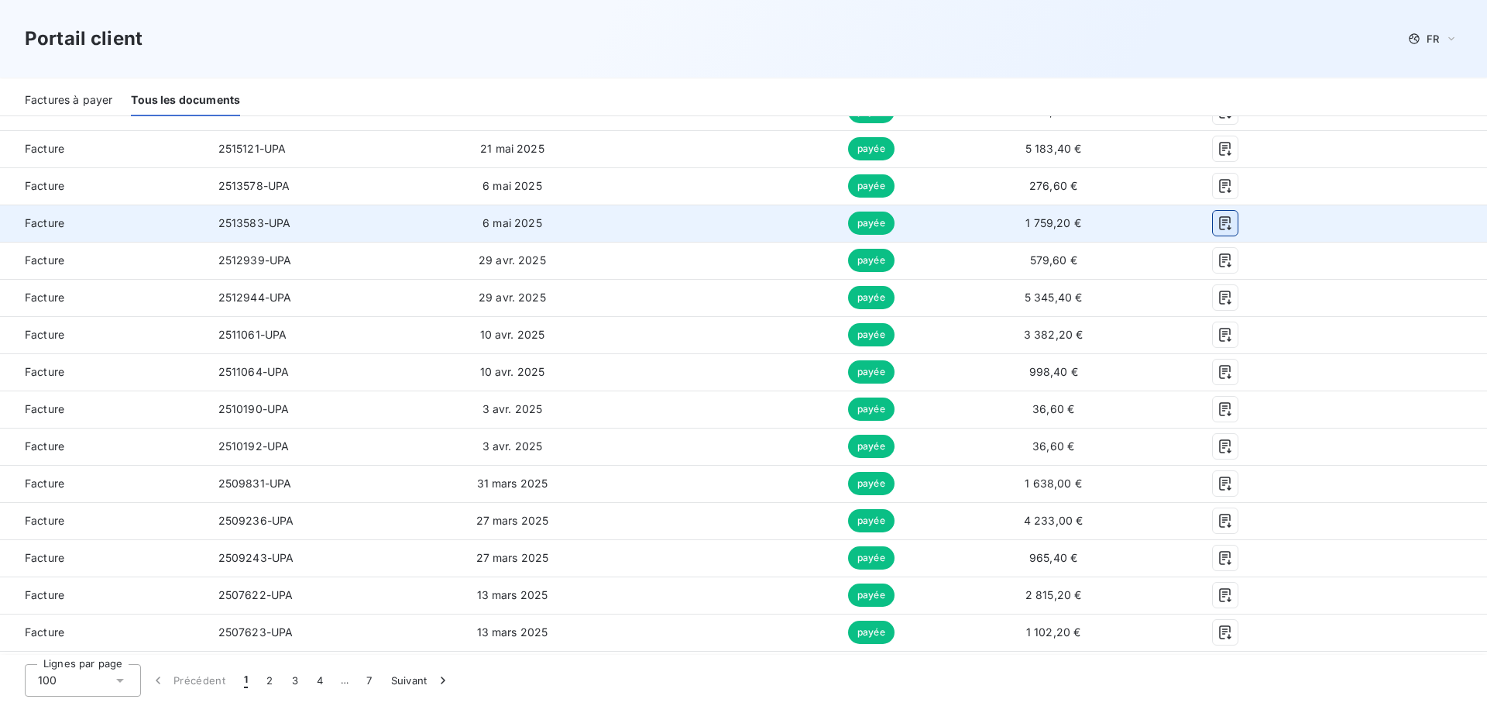
click at [1218, 215] on icon "button" at bounding box center [1225, 222] width 15 height 15
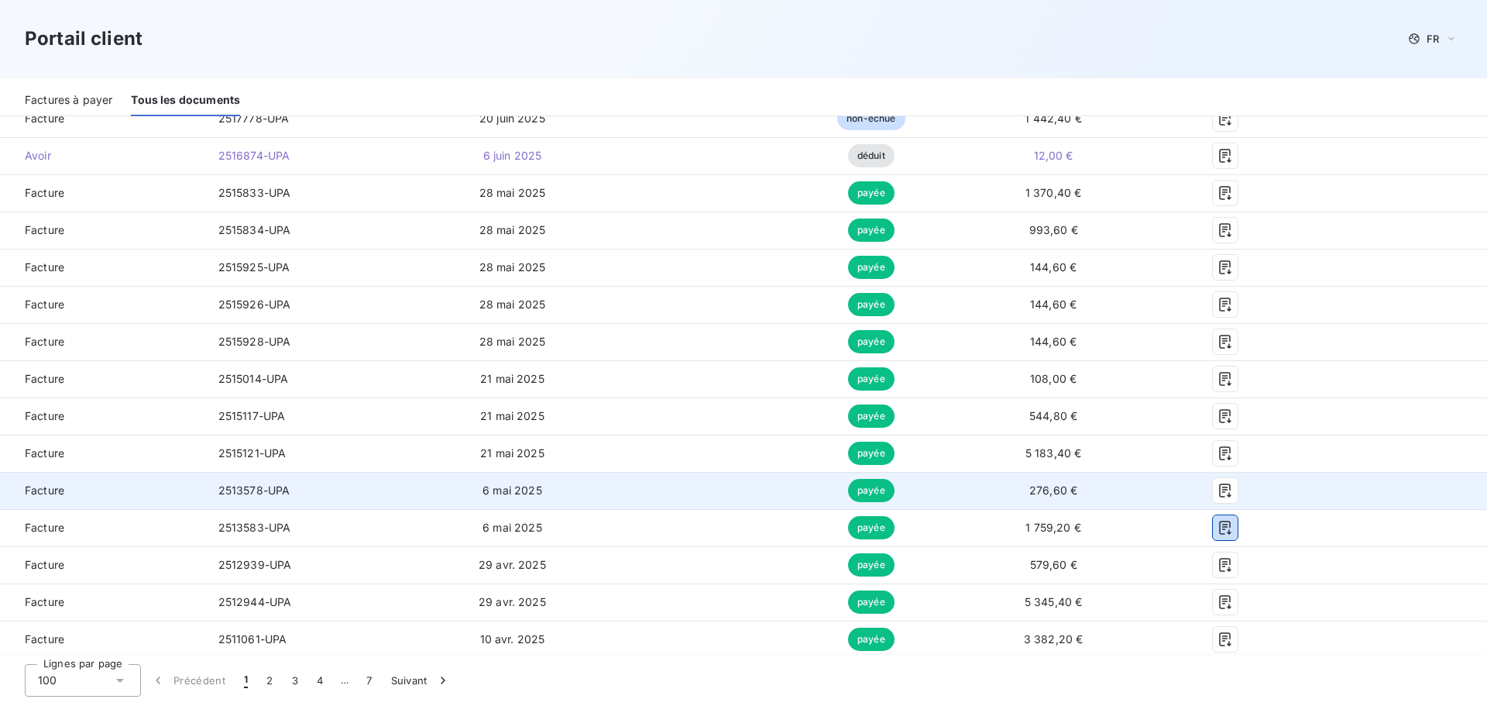
scroll to position [620, 0]
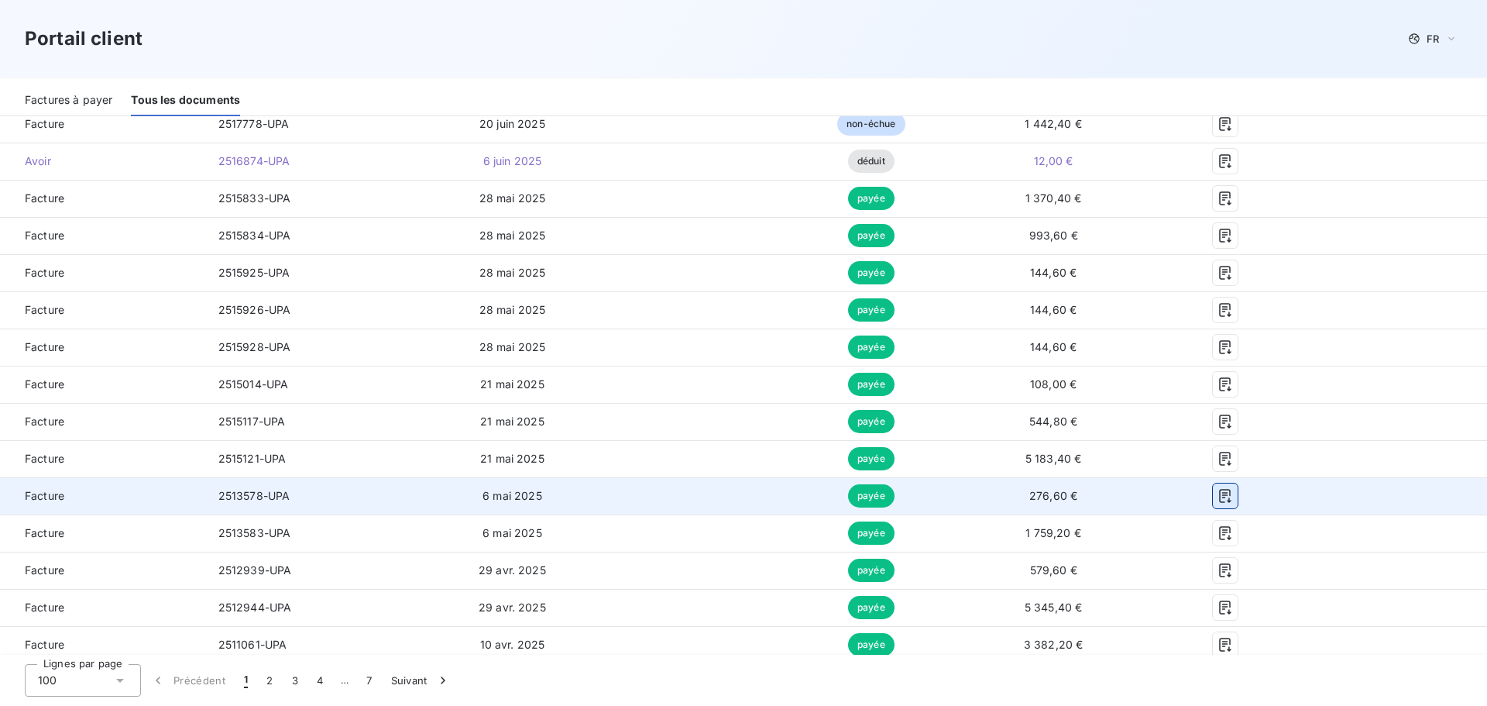
click at [1219, 489] on icon "button" at bounding box center [1225, 496] width 12 height 14
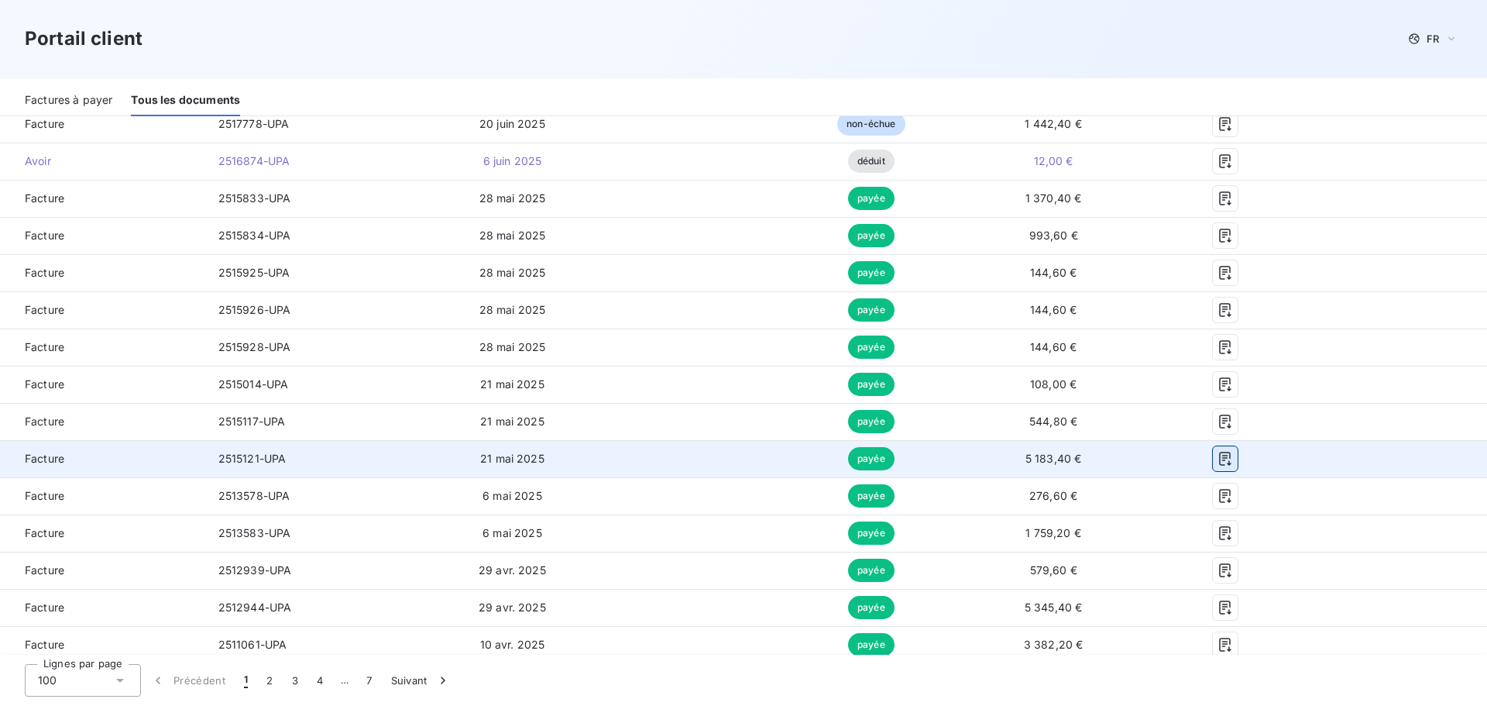
click at [1218, 451] on icon "button" at bounding box center [1225, 458] width 15 height 15
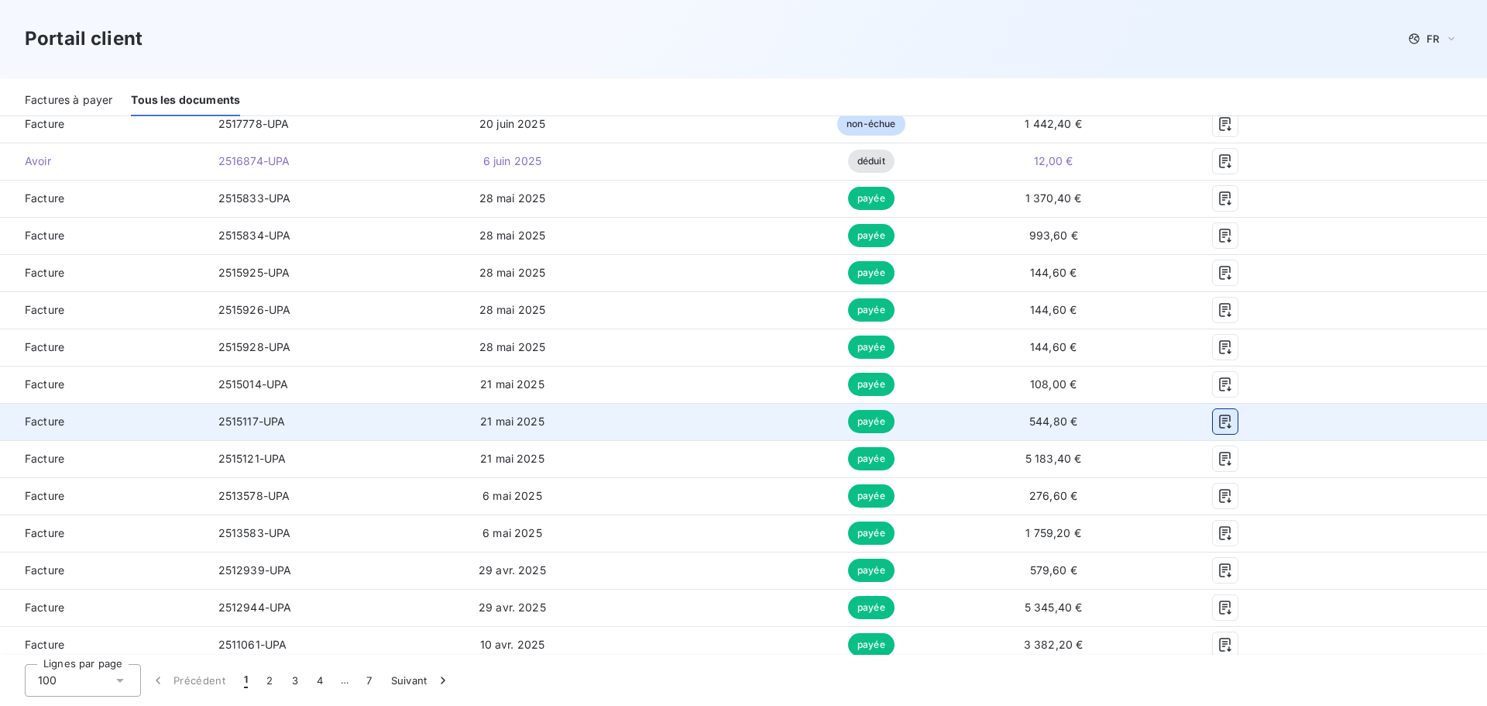
click at [1218, 414] on icon "button" at bounding box center [1225, 421] width 15 height 15
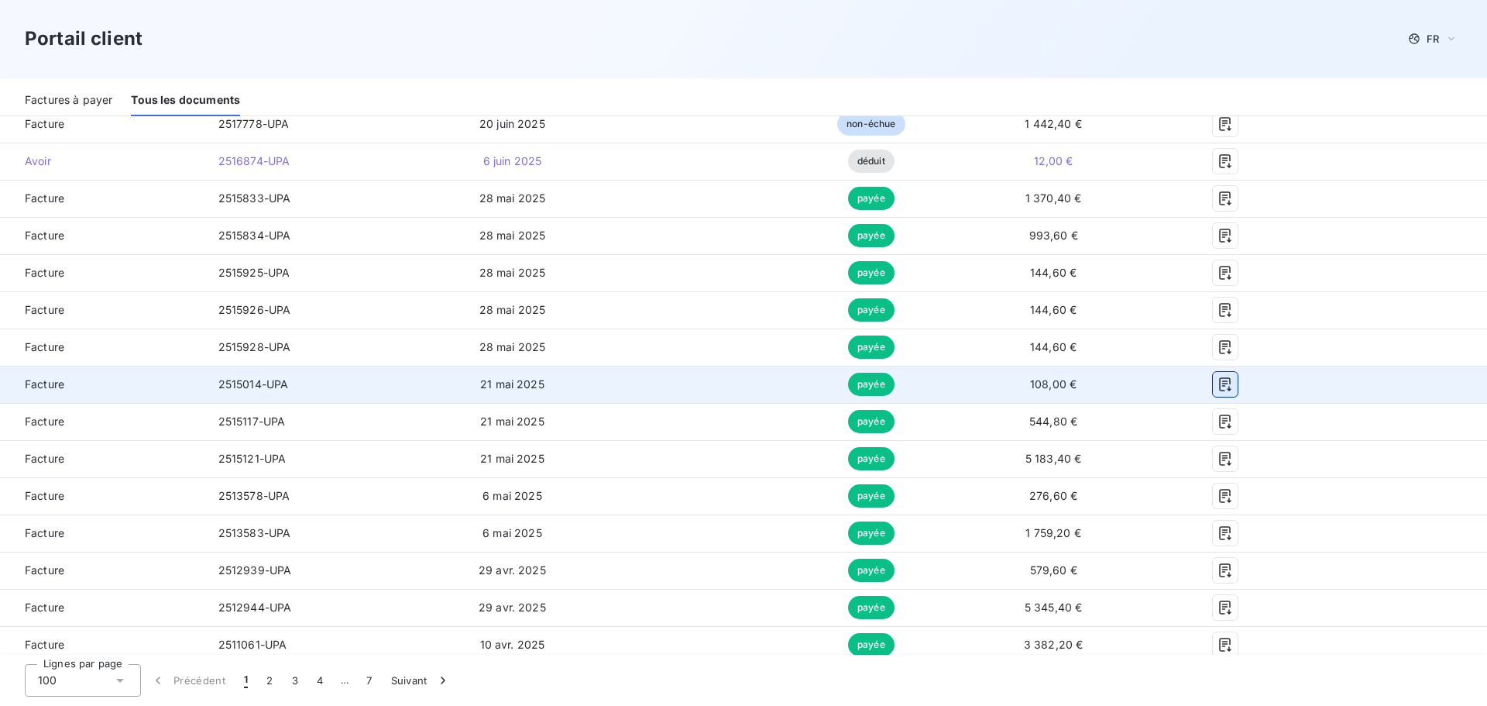
click at [1218, 377] on icon "button" at bounding box center [1225, 384] width 15 height 15
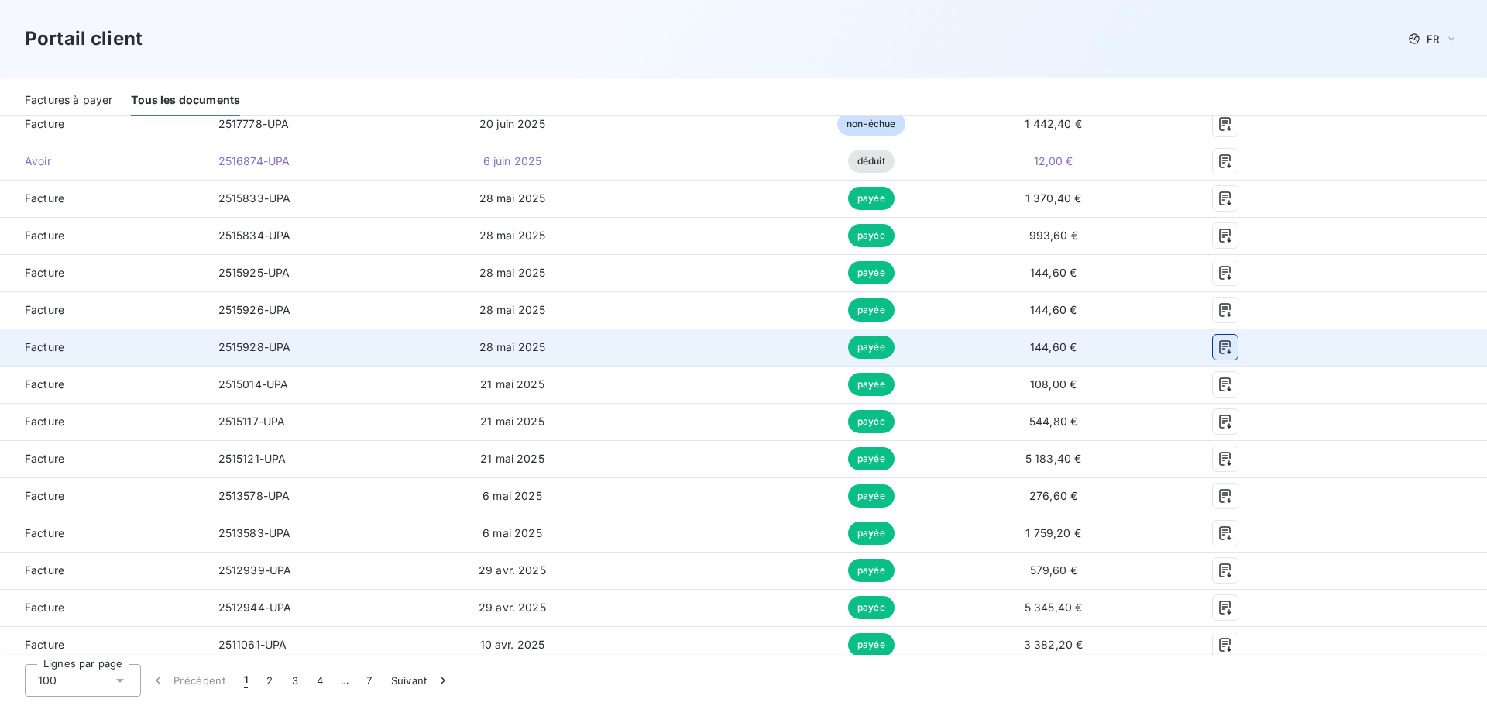
click at [1219, 340] on icon "button" at bounding box center [1225, 347] width 12 height 14
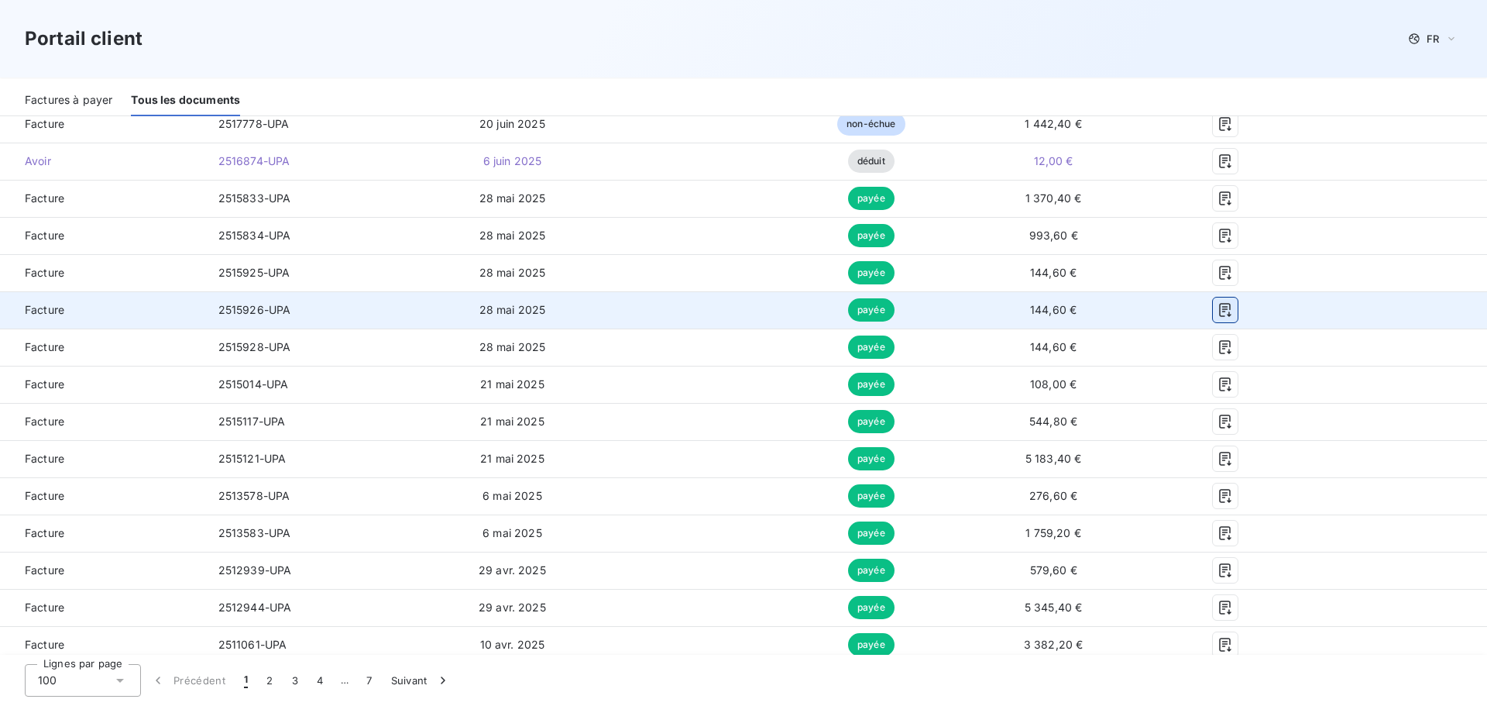
click at [1219, 302] on icon "button" at bounding box center [1225, 309] width 15 height 15
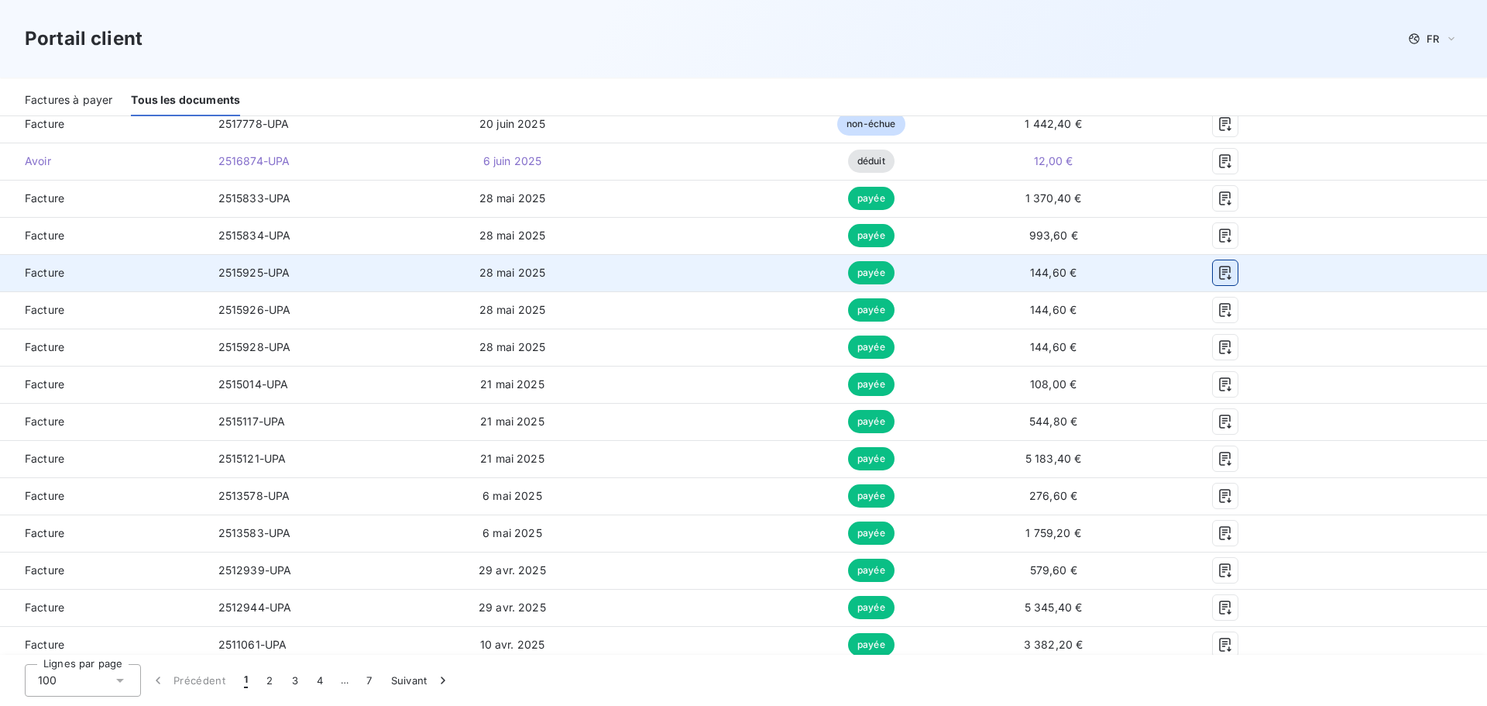
click at [1219, 265] on icon "button" at bounding box center [1225, 272] width 15 height 15
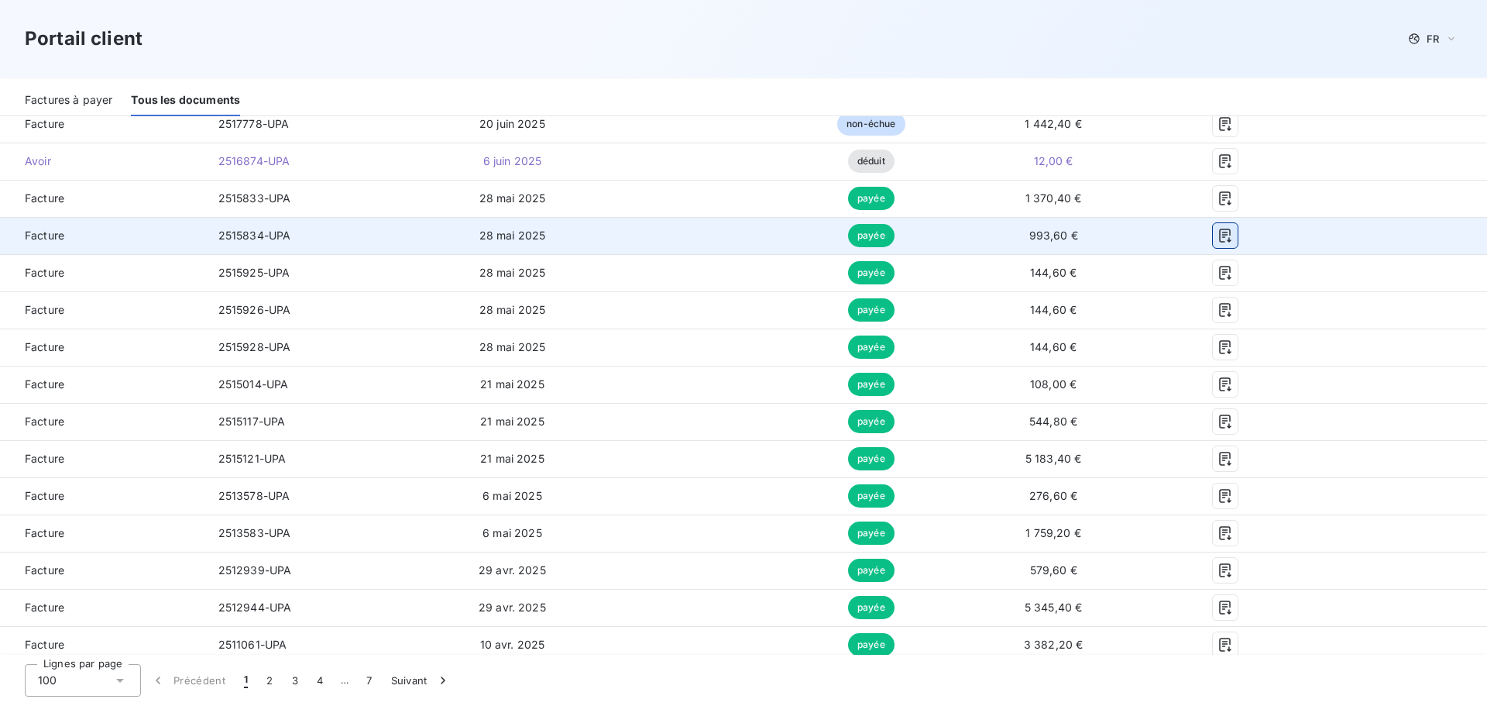
click at [1219, 229] on icon "button" at bounding box center [1225, 236] width 12 height 14
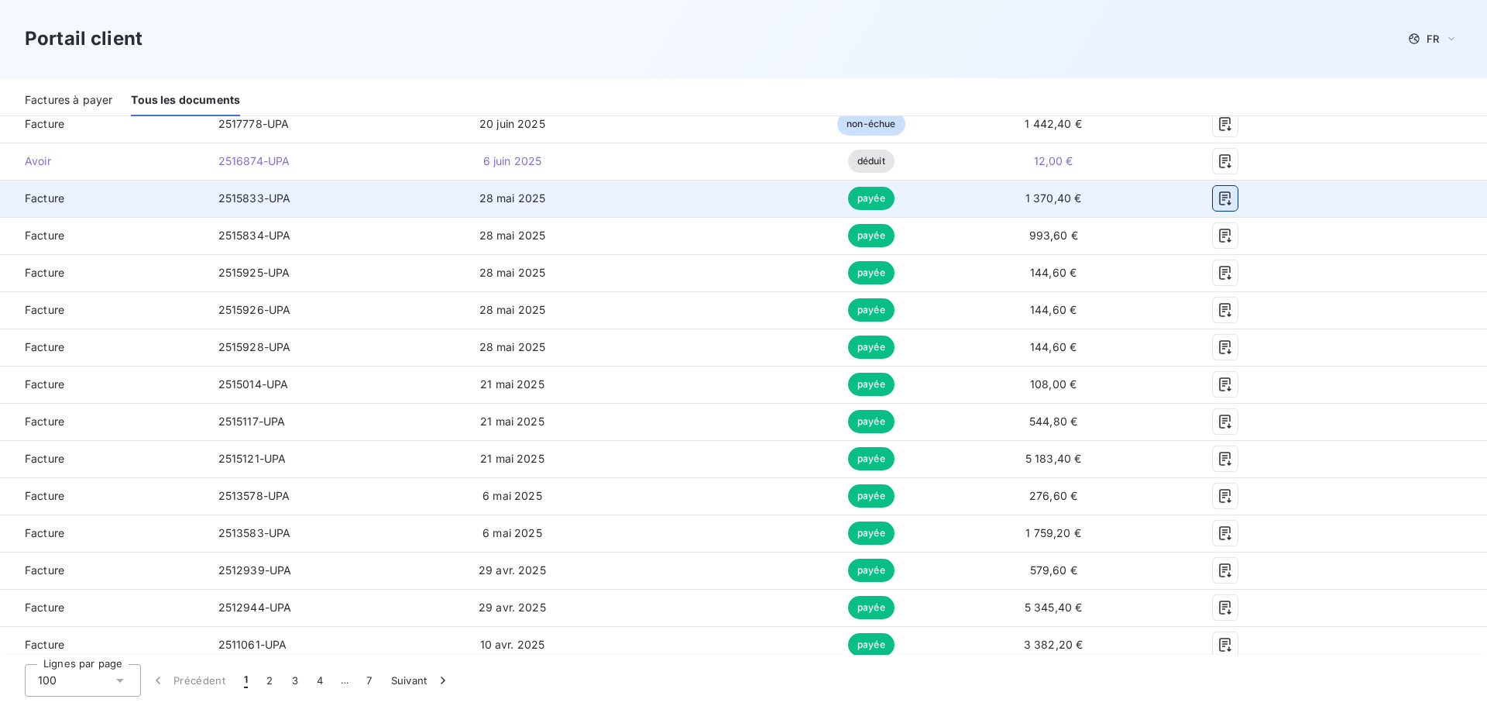
click at [1219, 191] on icon "button" at bounding box center [1225, 198] width 12 height 14
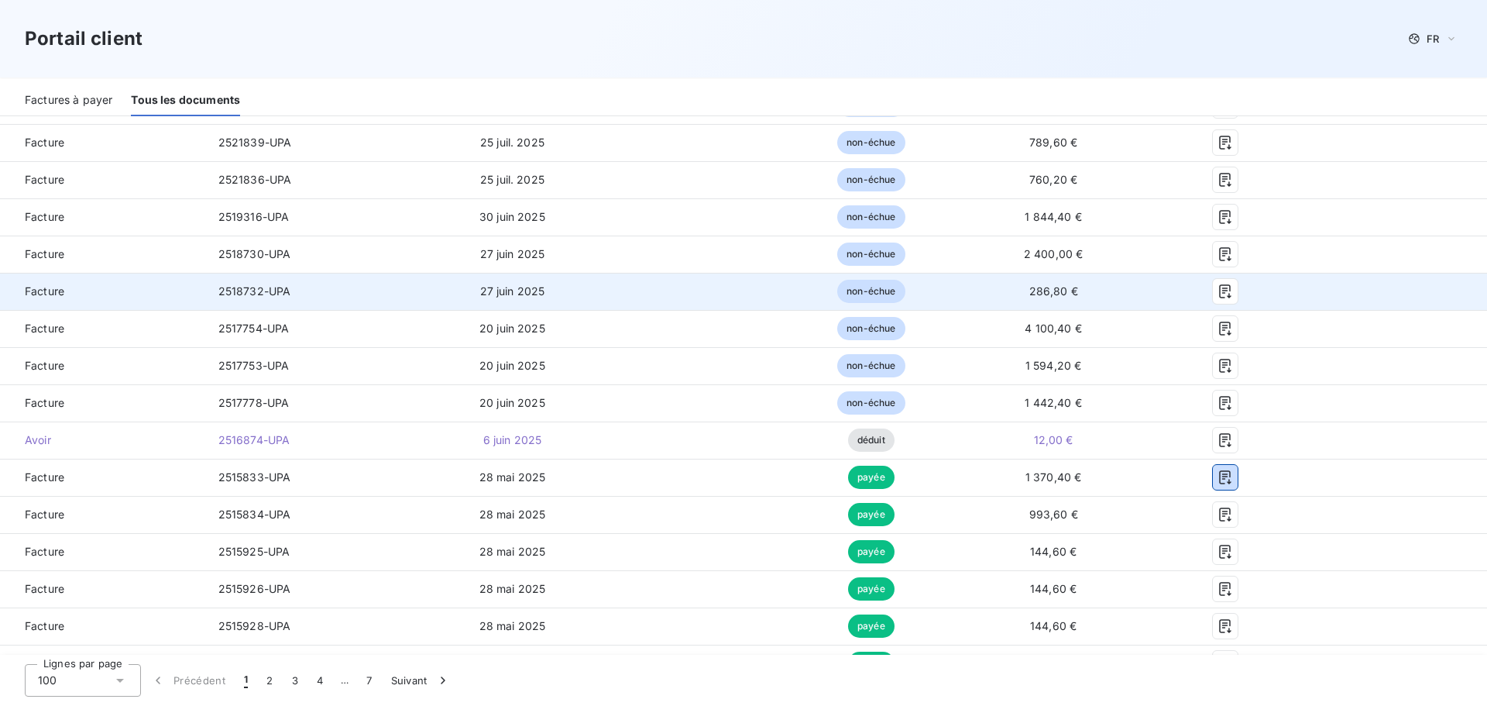
scroll to position [310, 0]
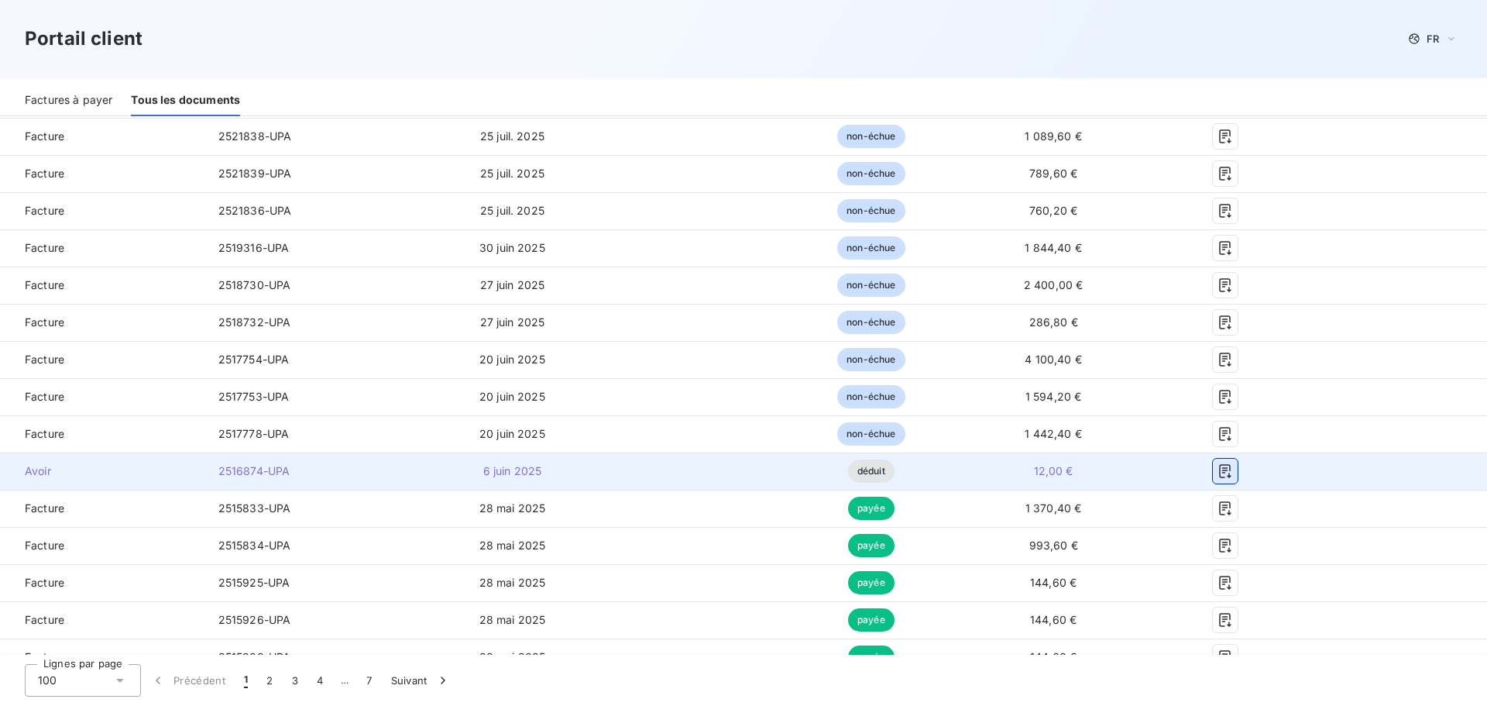
click at [1218, 464] on icon "button" at bounding box center [1225, 470] width 15 height 15
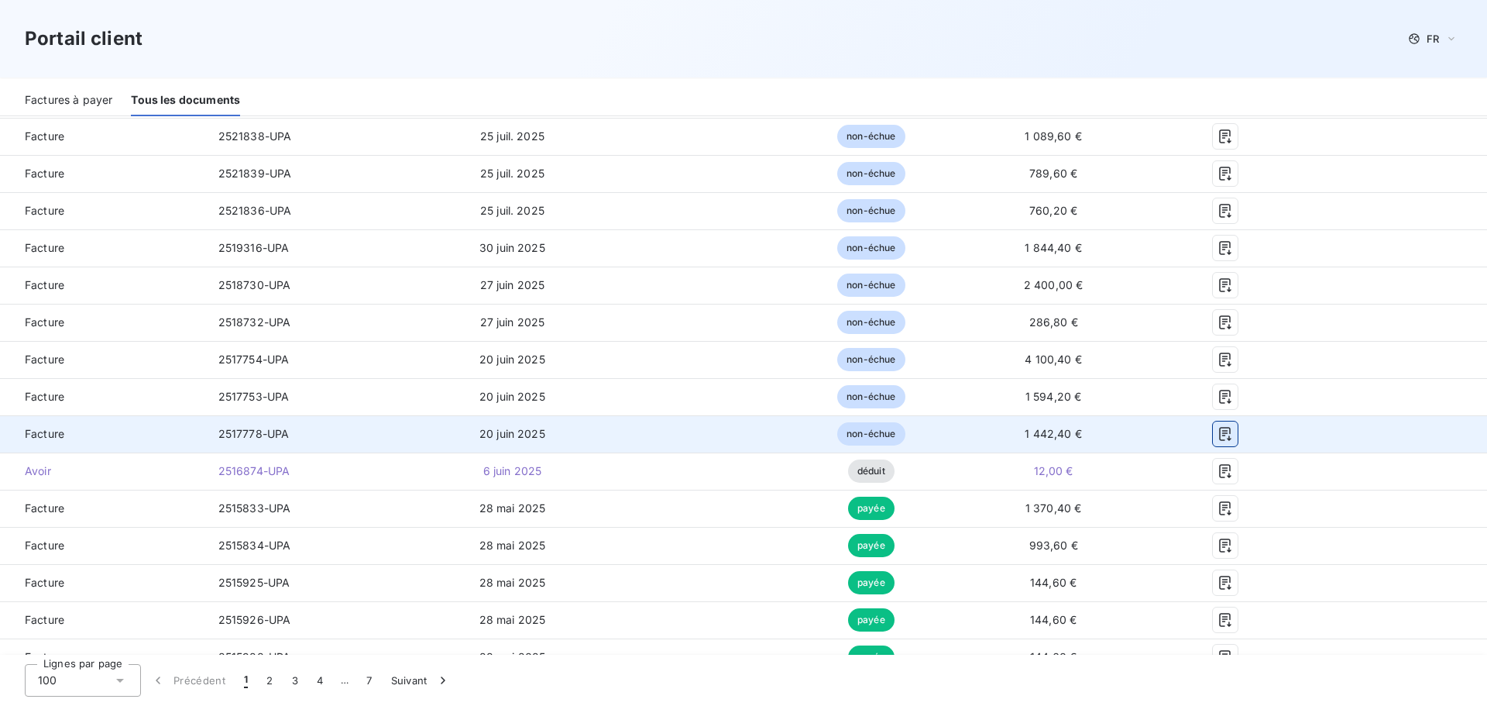
click at [1218, 426] on icon "button" at bounding box center [1225, 433] width 15 height 15
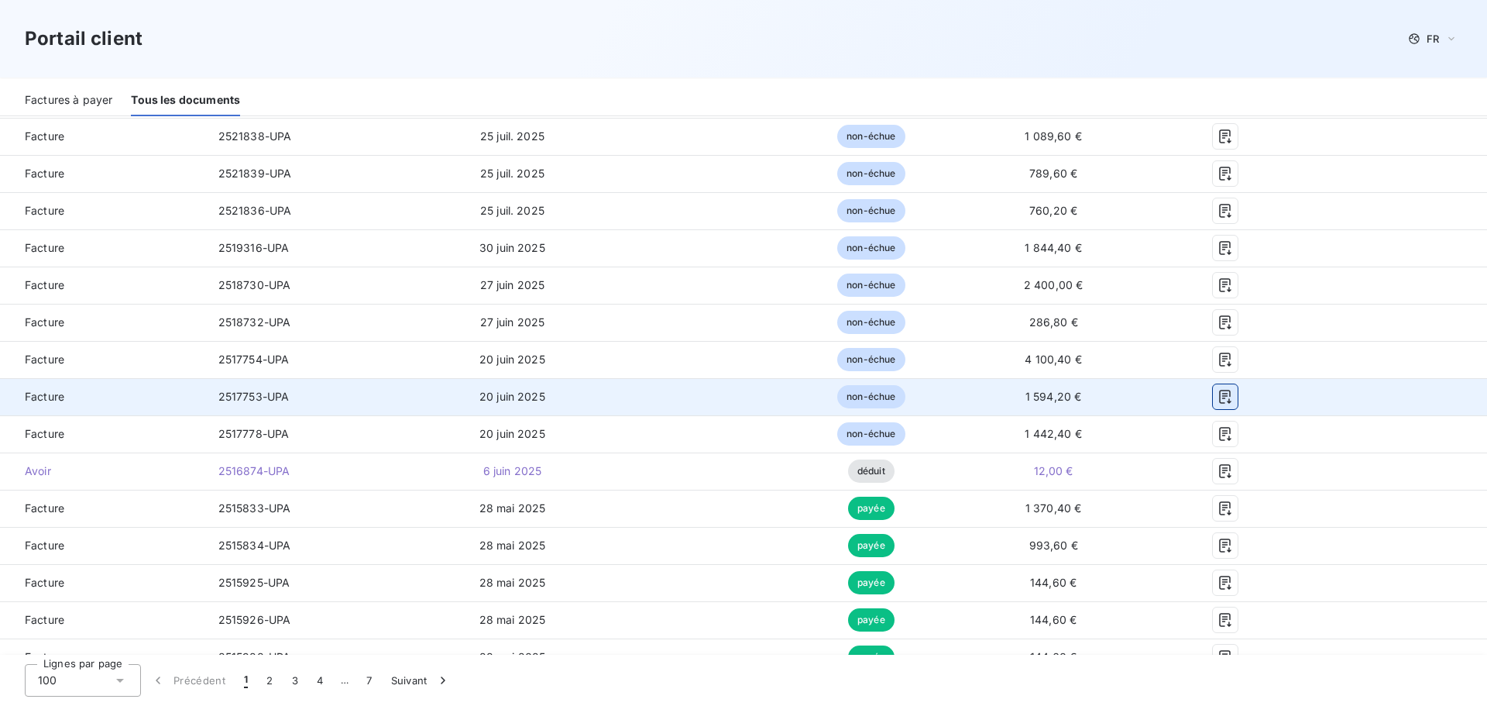
click at [1220, 390] on icon "button" at bounding box center [1225, 397] width 12 height 14
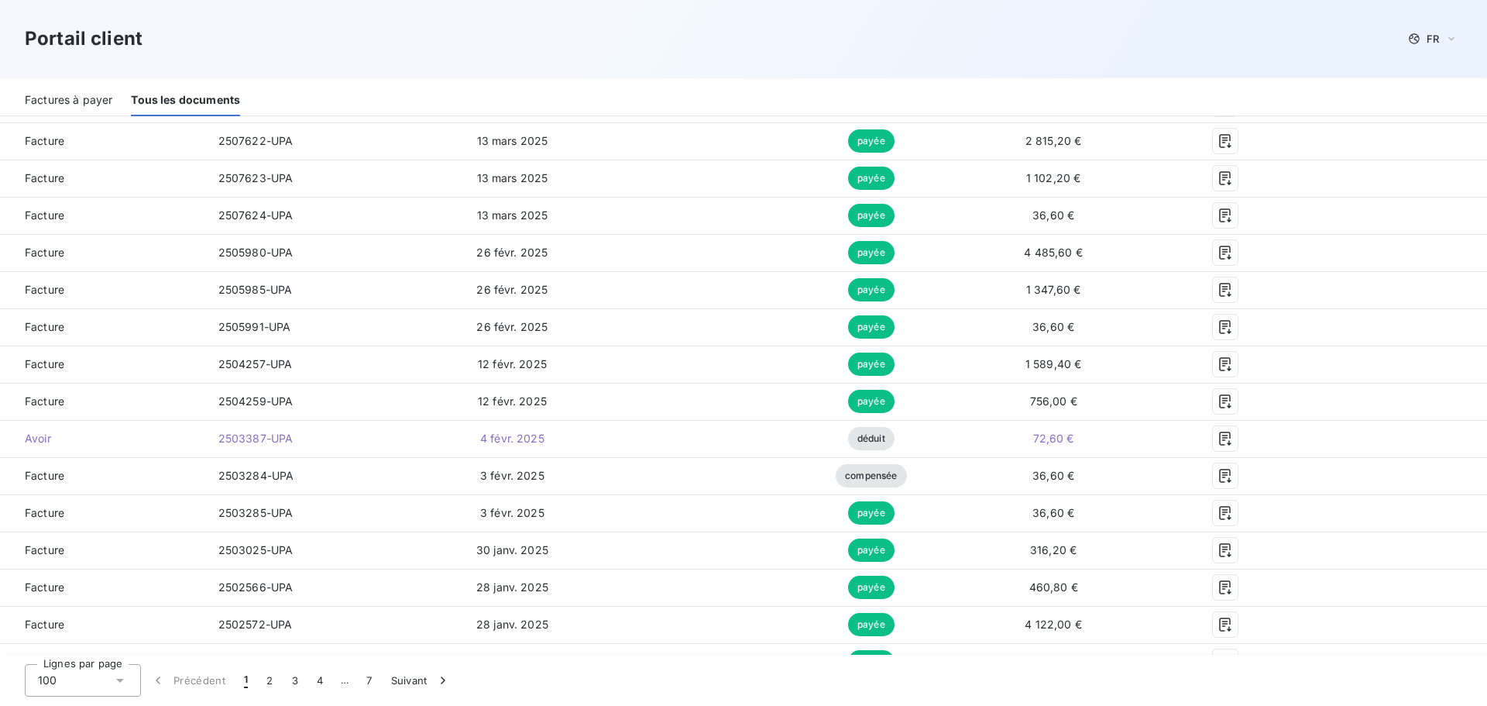
scroll to position [1395, 0]
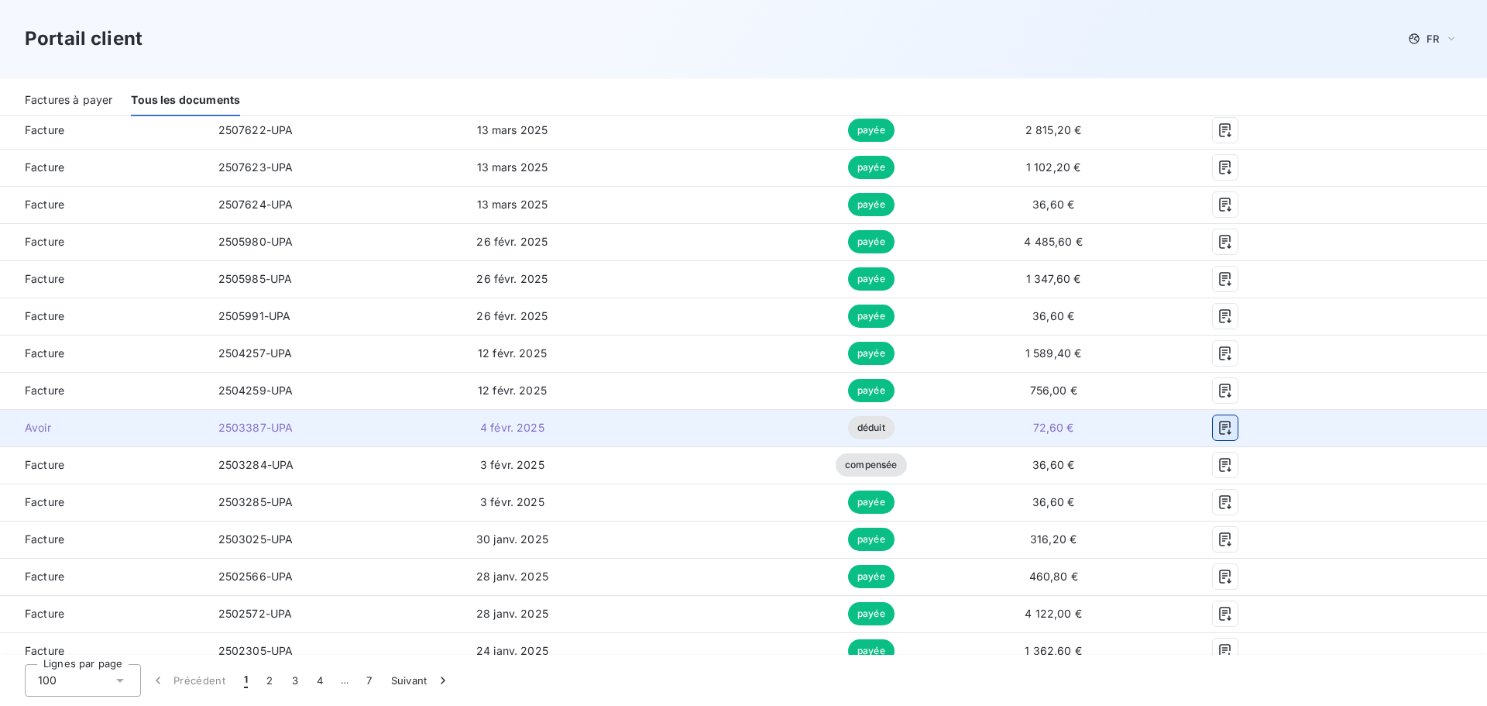
click at [1219, 421] on icon "button" at bounding box center [1225, 428] width 12 height 14
click at [252, 421] on span "2503387-UPA" at bounding box center [255, 427] width 75 height 13
click at [33, 420] on span "Avoir" at bounding box center [102, 427] width 181 height 15
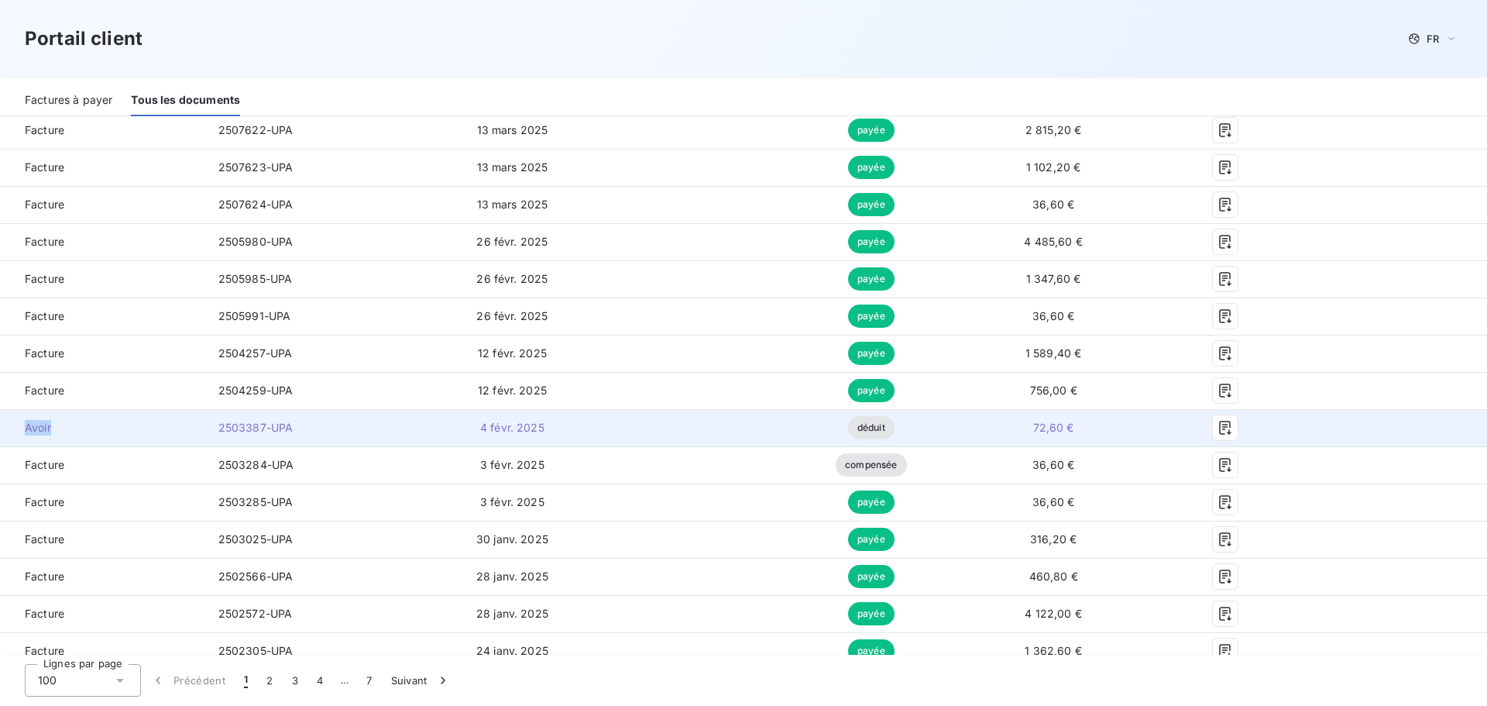
click at [33, 420] on span "Avoir" at bounding box center [102, 427] width 181 height 15
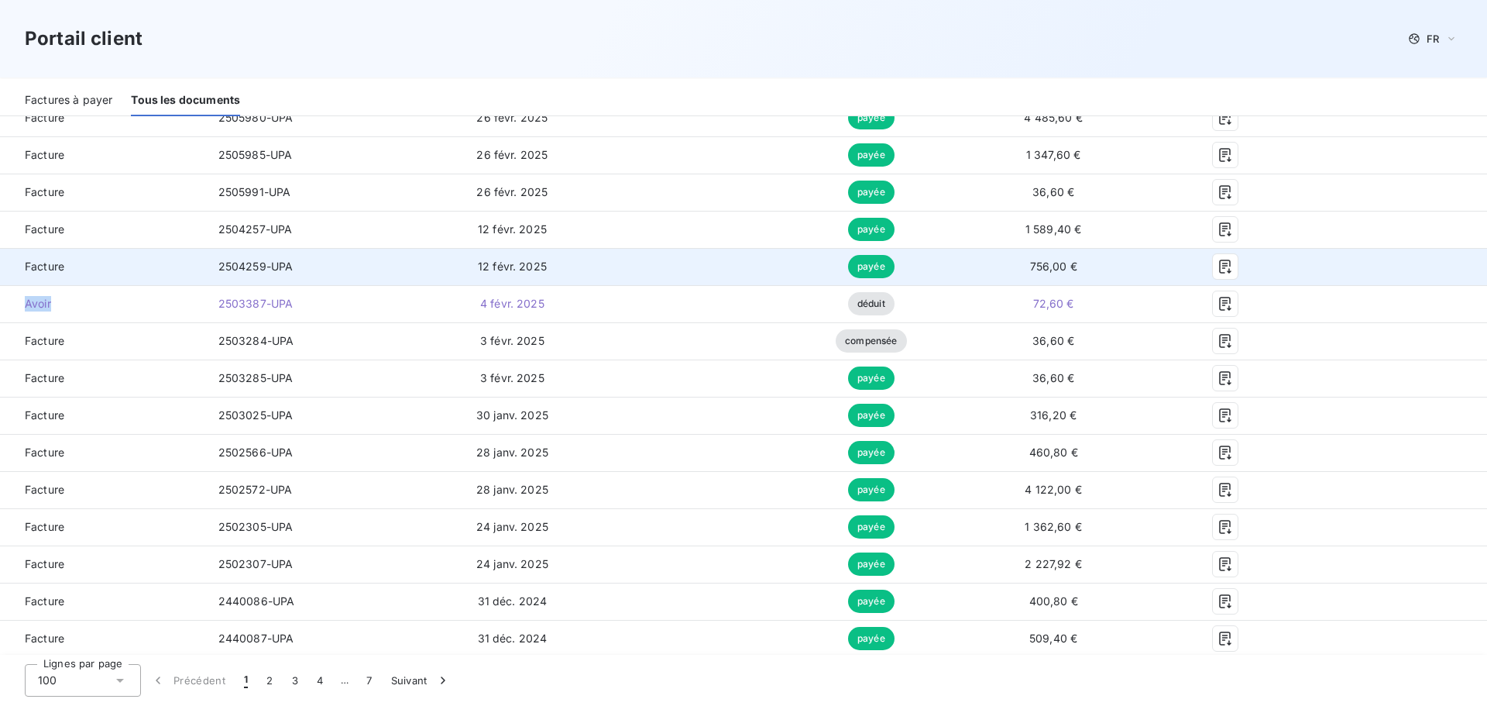
scroll to position [1523, 0]
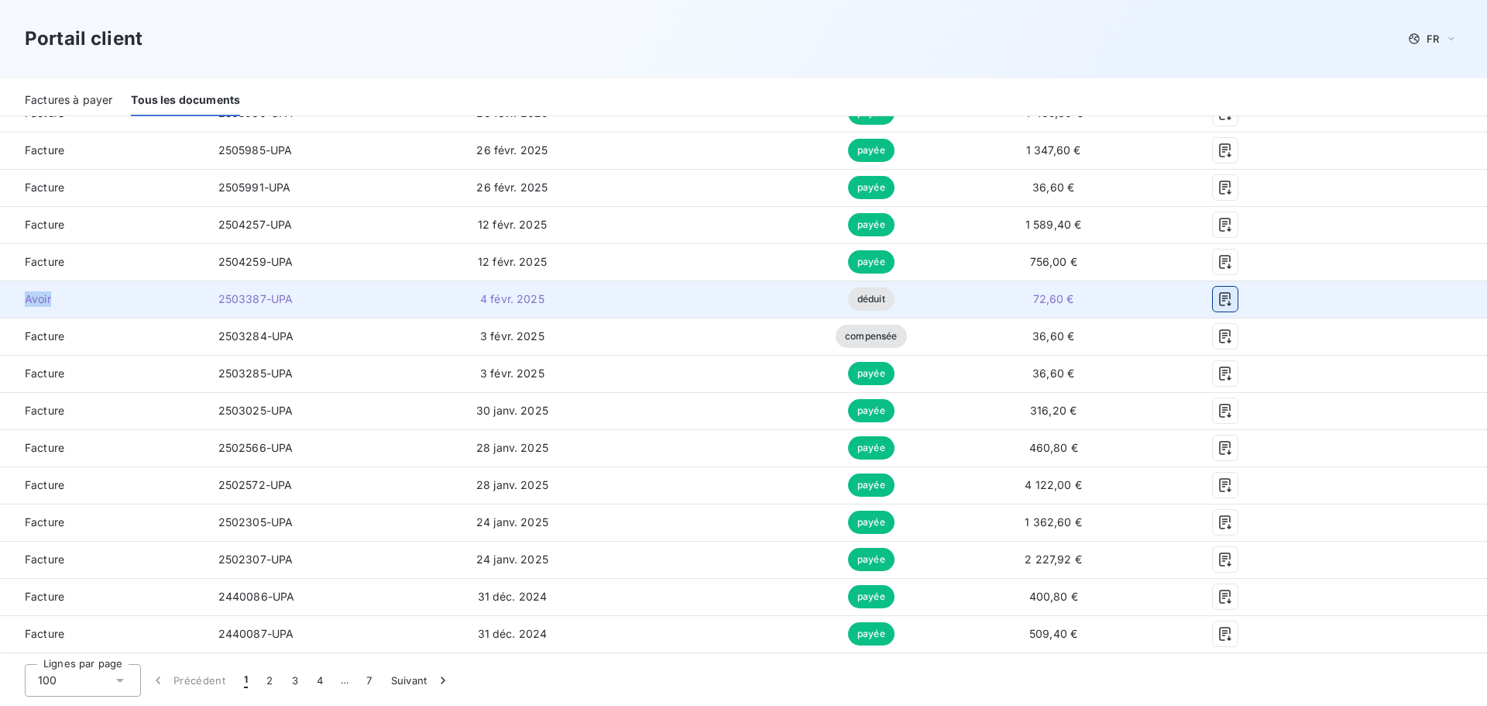
click at [1218, 291] on icon "button" at bounding box center [1225, 298] width 15 height 15
